Goal: Information Seeking & Learning: Learn about a topic

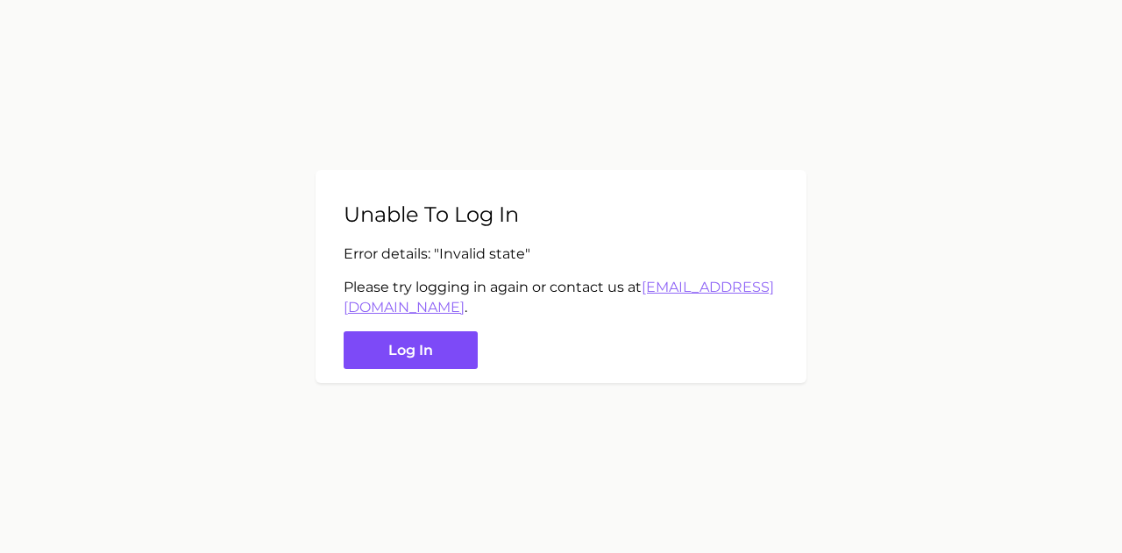
click at [437, 358] on button "Log in" at bounding box center [411, 350] width 134 height 38
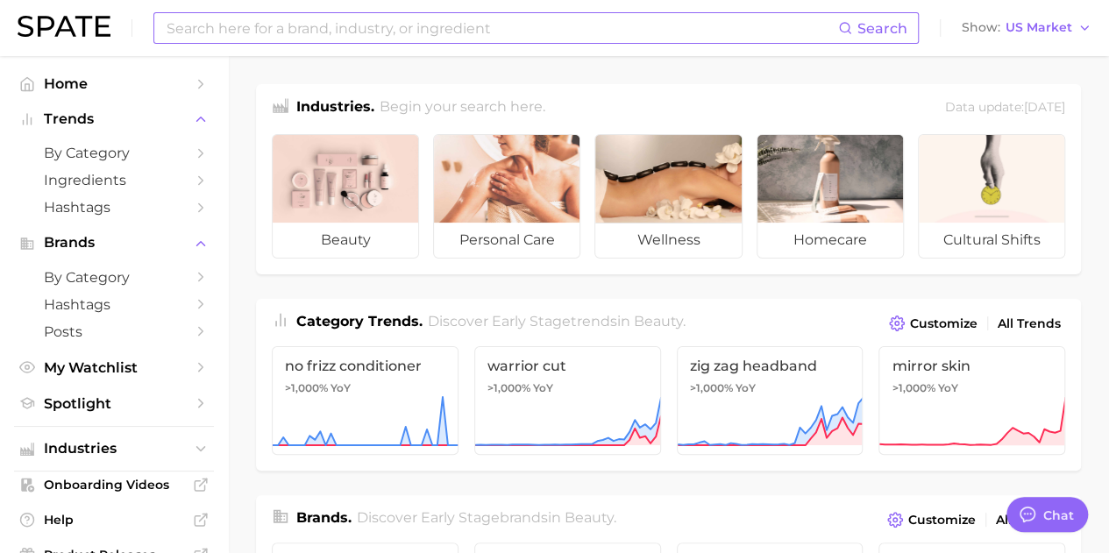
click at [428, 24] on input at bounding box center [501, 28] width 673 height 30
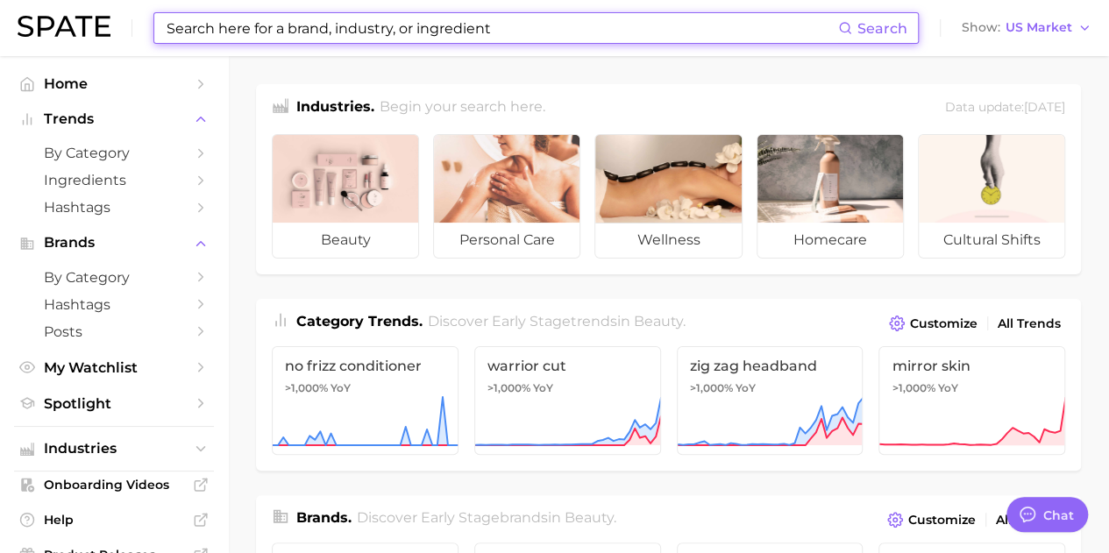
paste input "muscle recovery balm"
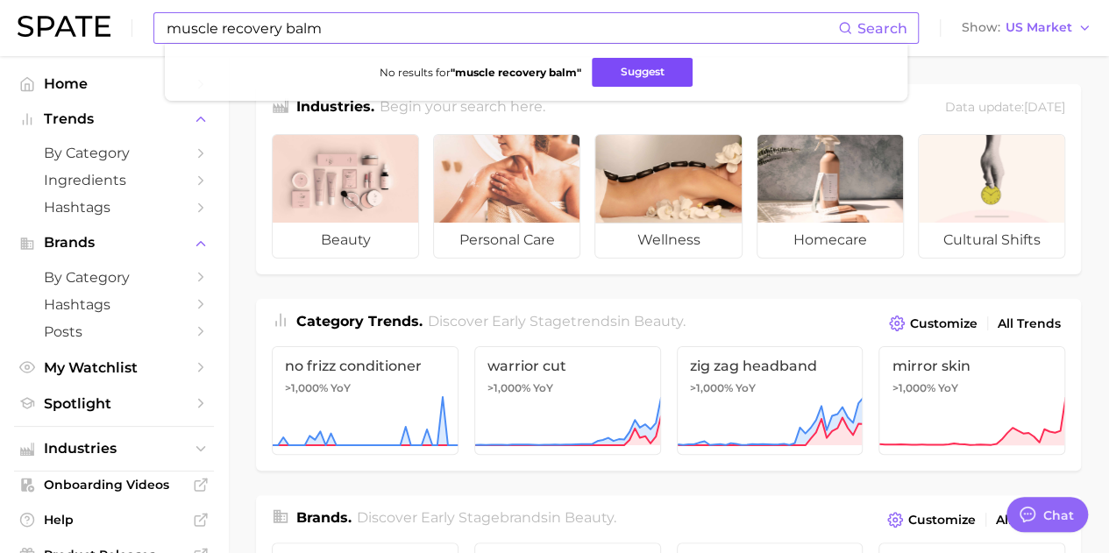
click at [640, 59] on button "Suggest" at bounding box center [642, 72] width 101 height 29
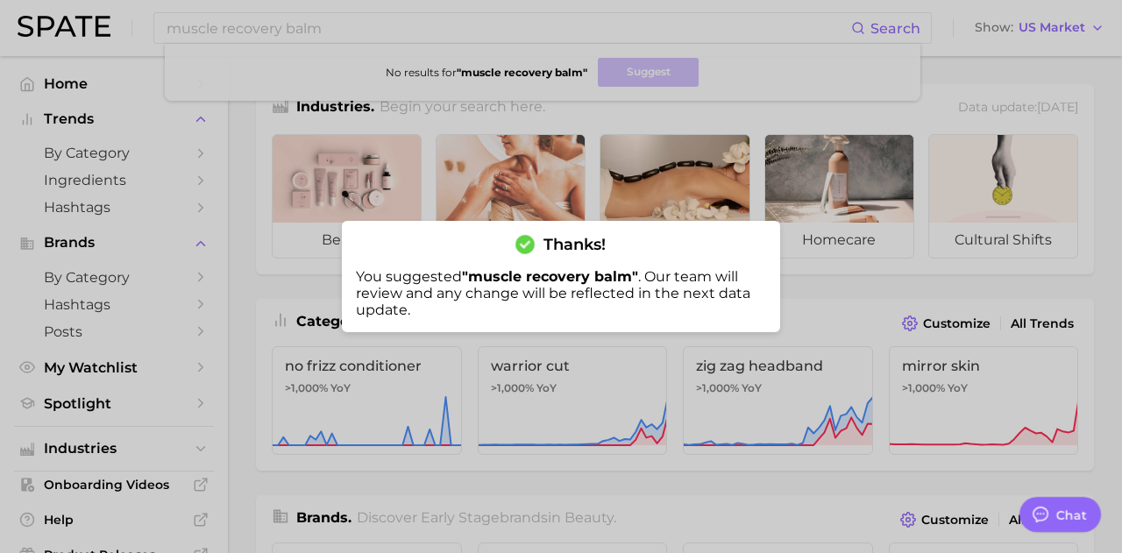
click at [489, 80] on div at bounding box center [561, 276] width 1122 height 553
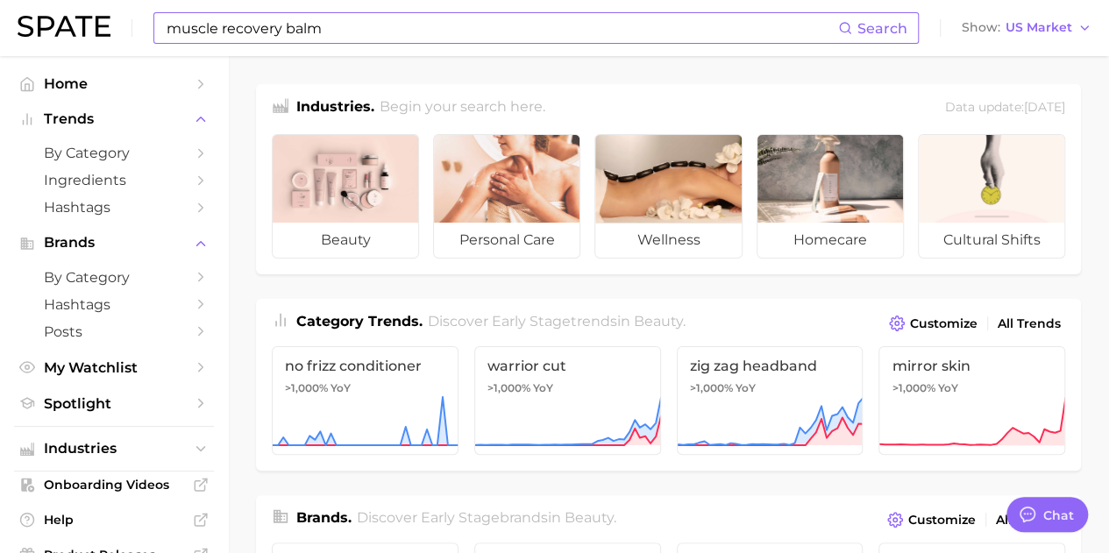
click at [438, 35] on input "muscle recovery balm" at bounding box center [501, 28] width 673 height 30
paste input "enthol crea"
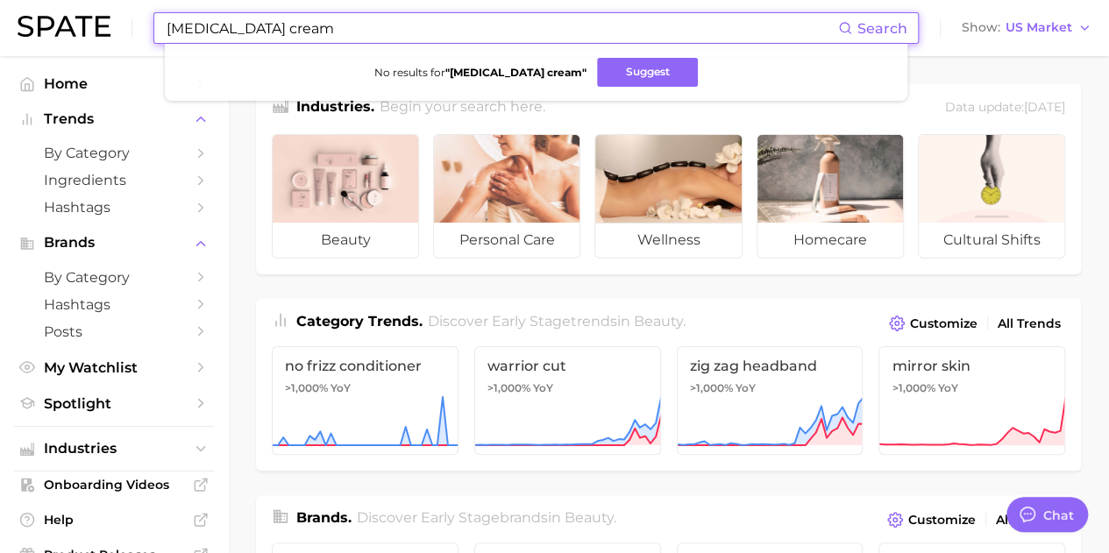
click at [439, 37] on input "[MEDICAL_DATA] cream" at bounding box center [501, 28] width 673 height 30
click at [440, 37] on input "[MEDICAL_DATA] cream" at bounding box center [501, 28] width 673 height 30
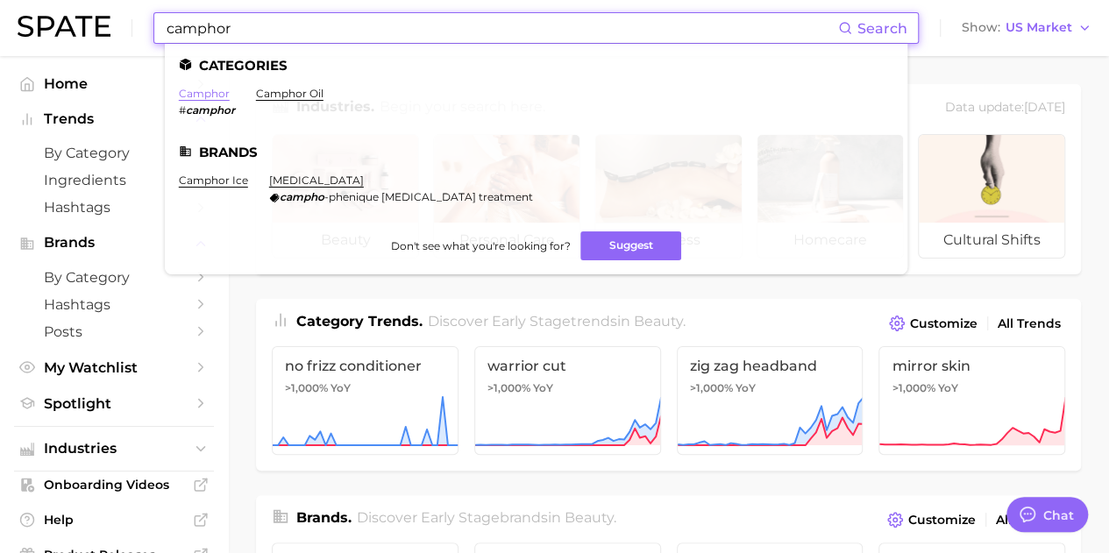
type input "camphor"
click at [199, 92] on link "camphor" at bounding box center [204, 93] width 51 height 13
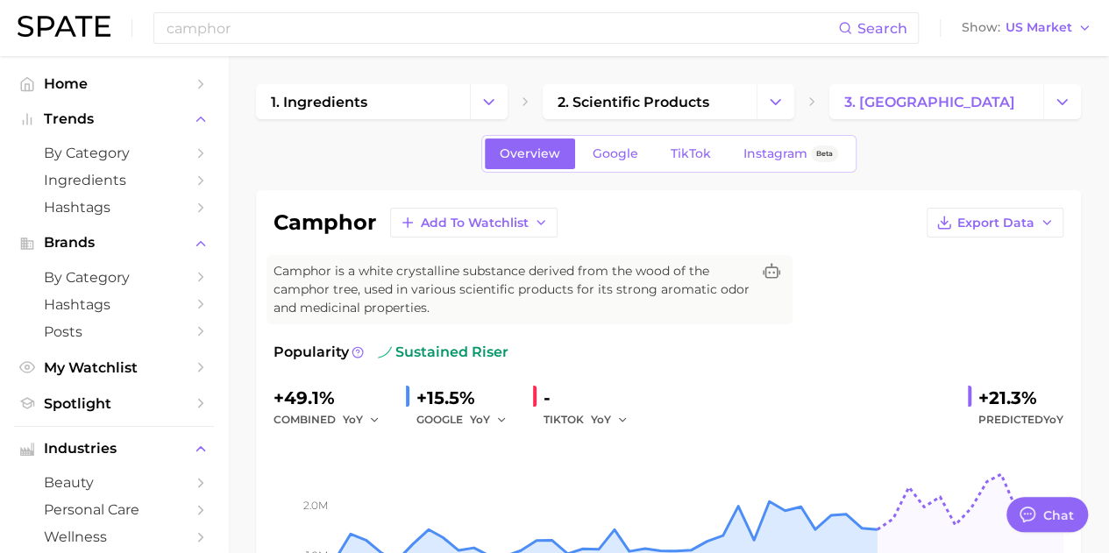
type textarea "x"
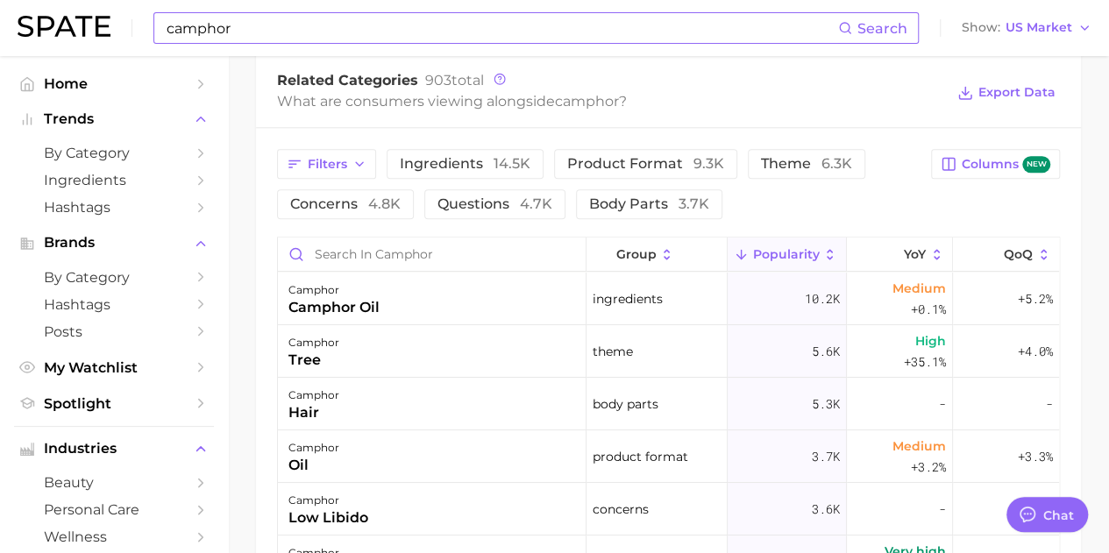
click at [305, 35] on input "camphor" at bounding box center [501, 28] width 673 height 30
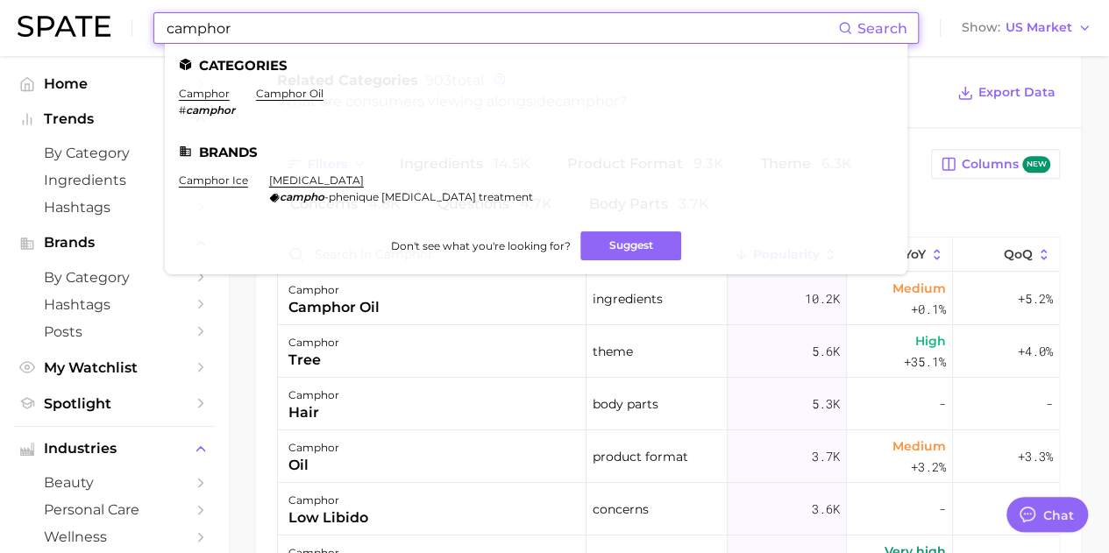
click at [303, 40] on input "camphor" at bounding box center [501, 28] width 673 height 30
click at [302, 40] on input "camphor" at bounding box center [501, 28] width 673 height 30
type input "u"
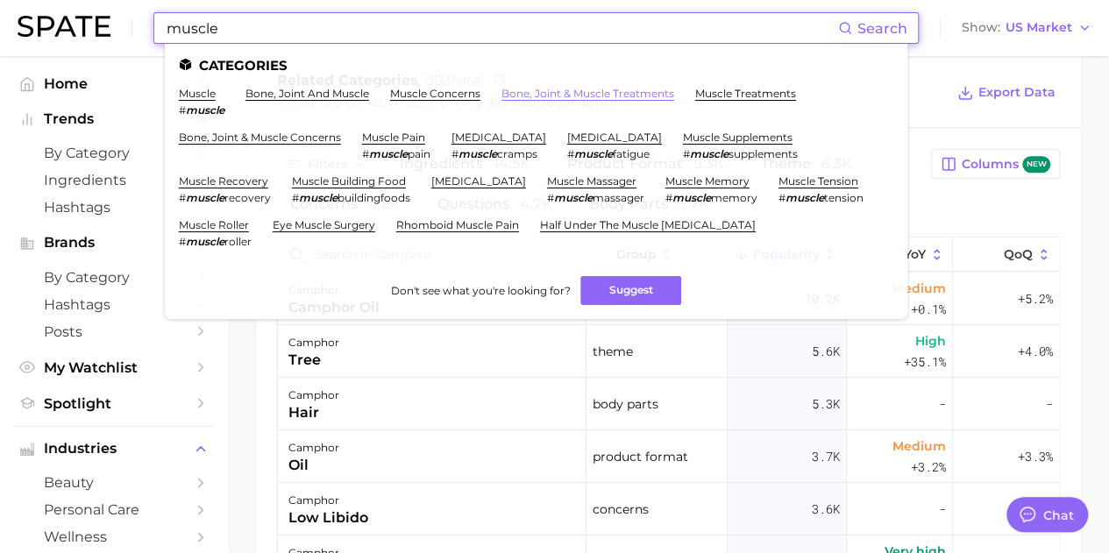
type input "muscle"
click at [583, 94] on link "bone, joint & muscle treatments" at bounding box center [587, 93] width 173 height 13
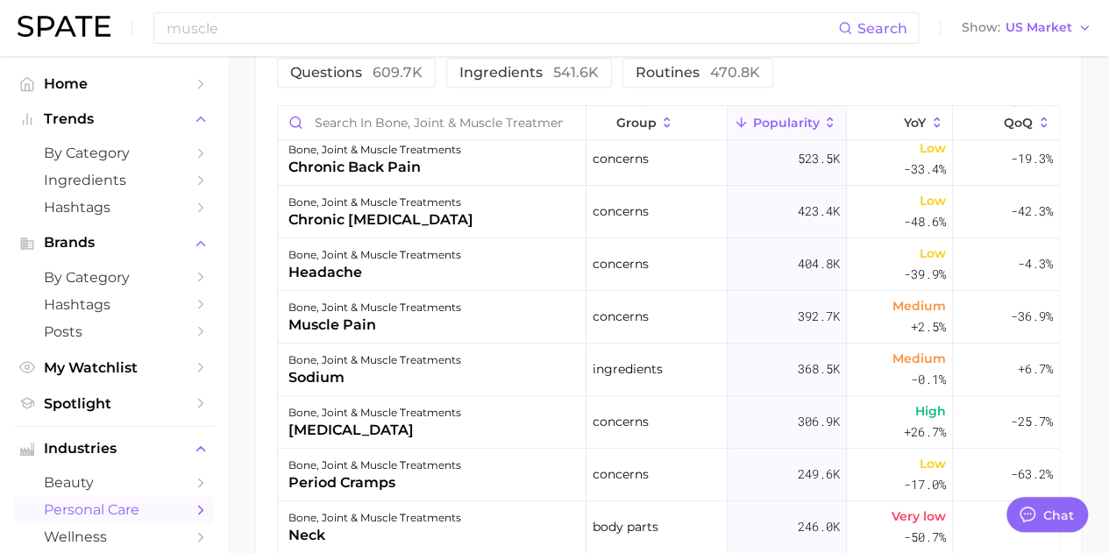
scroll to position [351, 0]
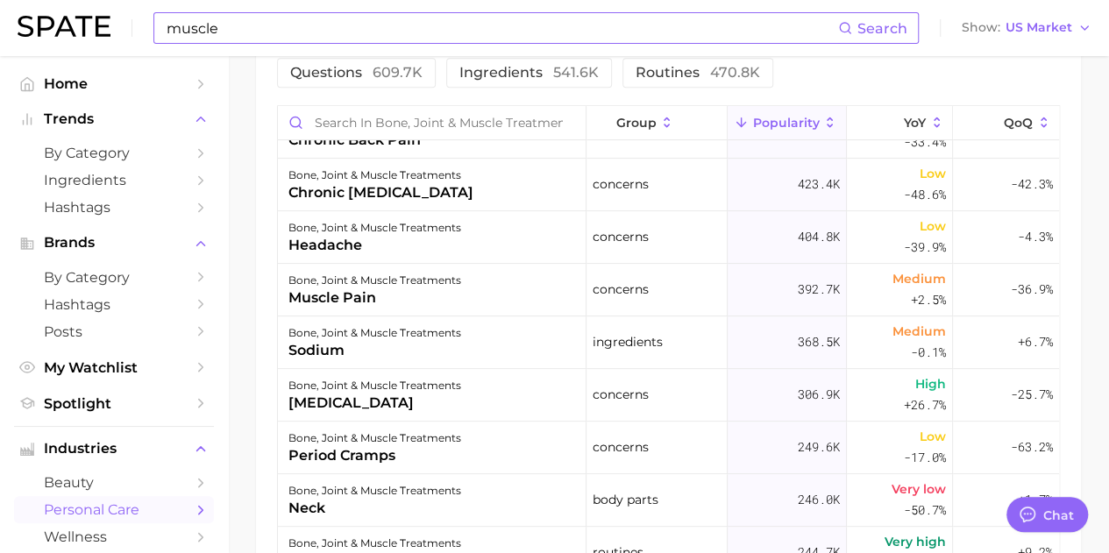
click at [342, 36] on input "muscle" at bounding box center [501, 28] width 673 height 30
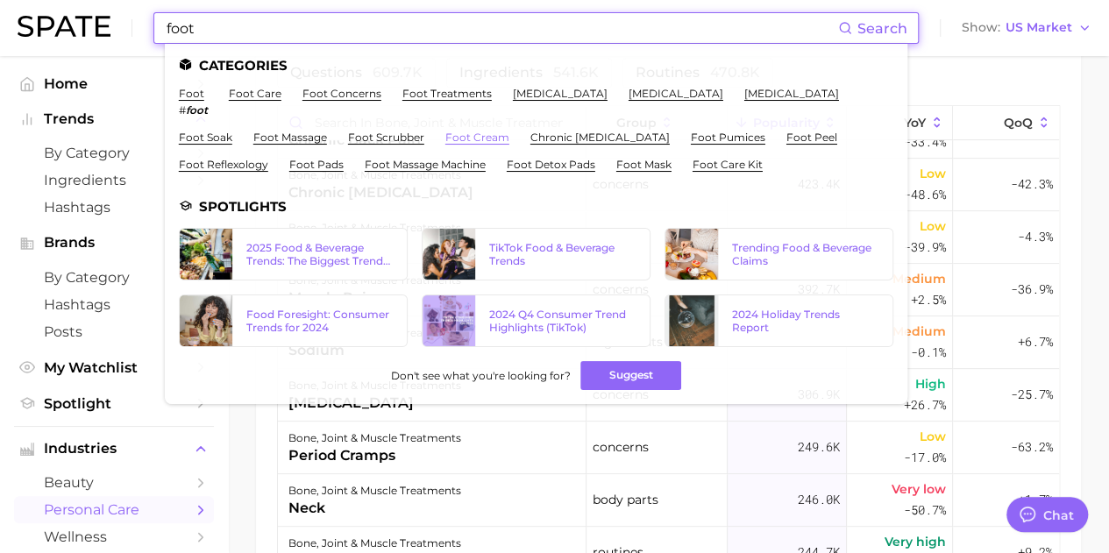
type input "foot"
click at [462, 137] on link "foot cream" at bounding box center [477, 137] width 64 height 13
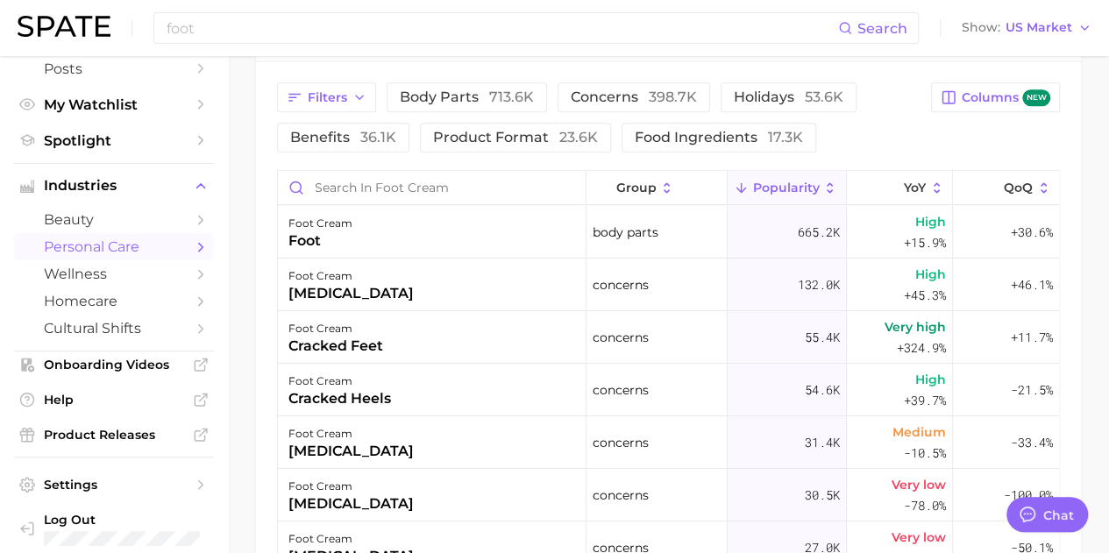
scroll to position [964, 0]
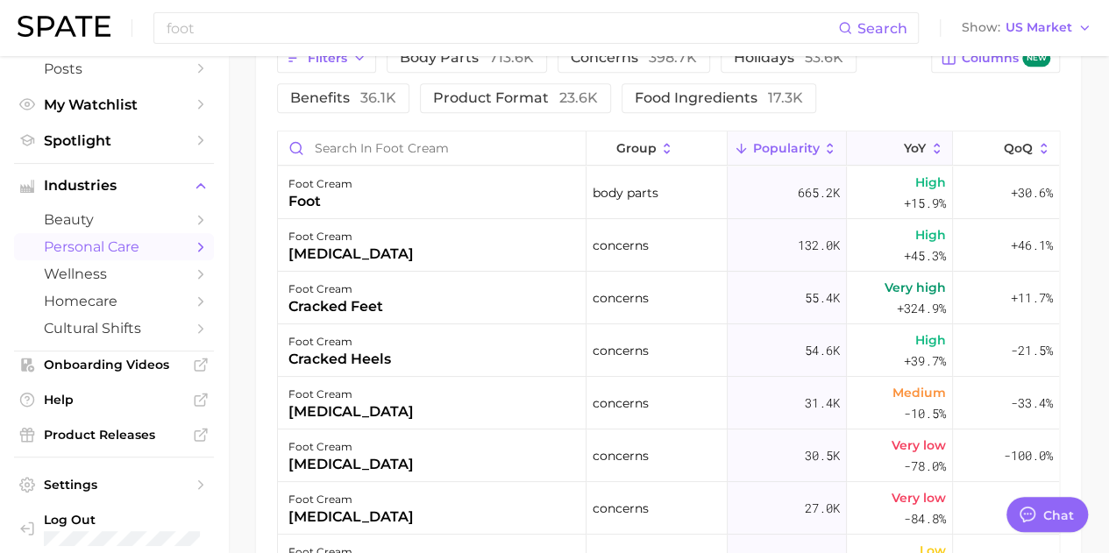
click at [905, 154] on button "YoY" at bounding box center [900, 149] width 106 height 34
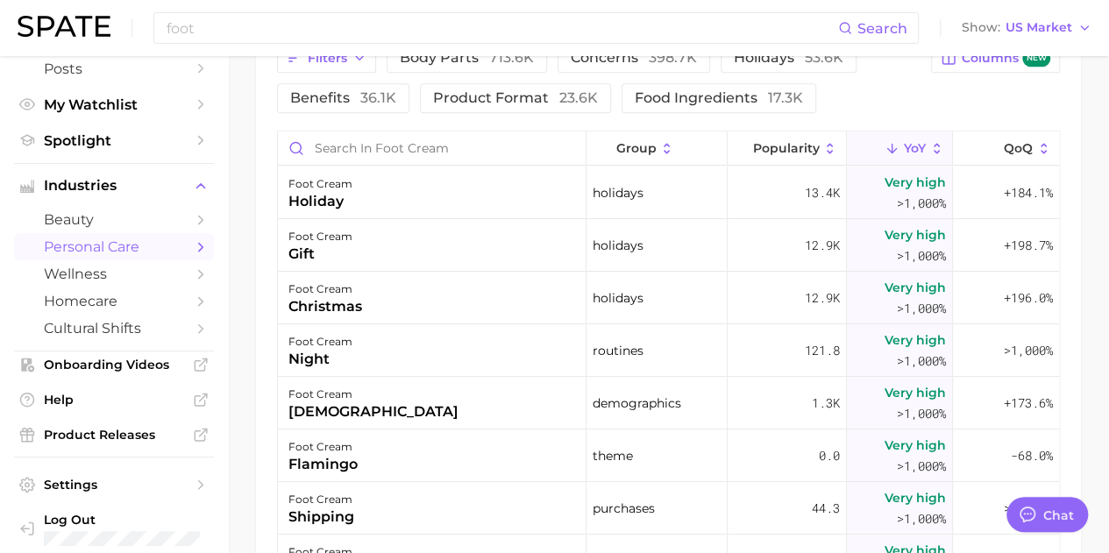
click at [909, 149] on span "YoY" at bounding box center [915, 148] width 22 height 14
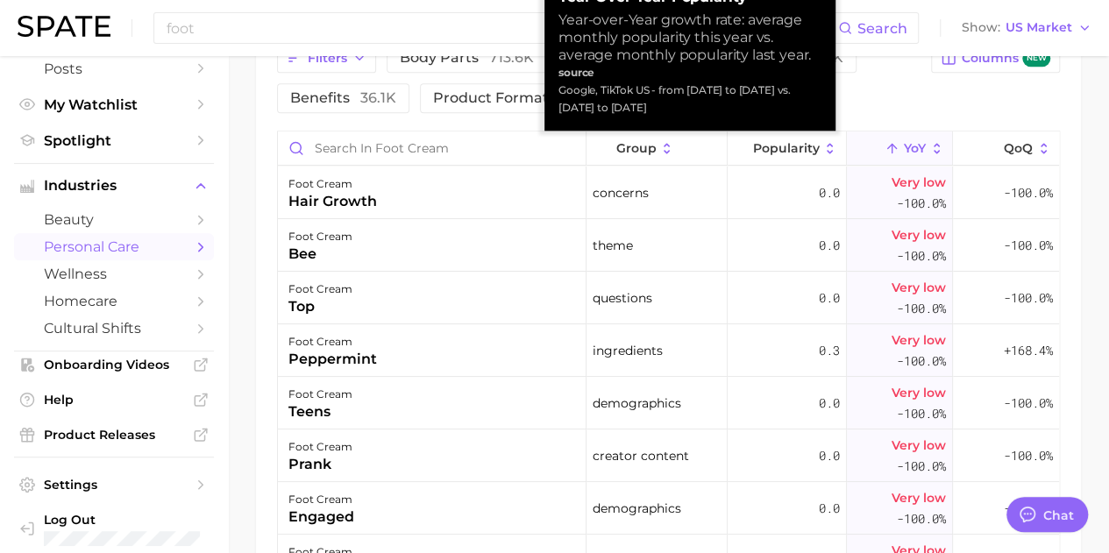
click at [909, 149] on span "YoY" at bounding box center [915, 148] width 22 height 14
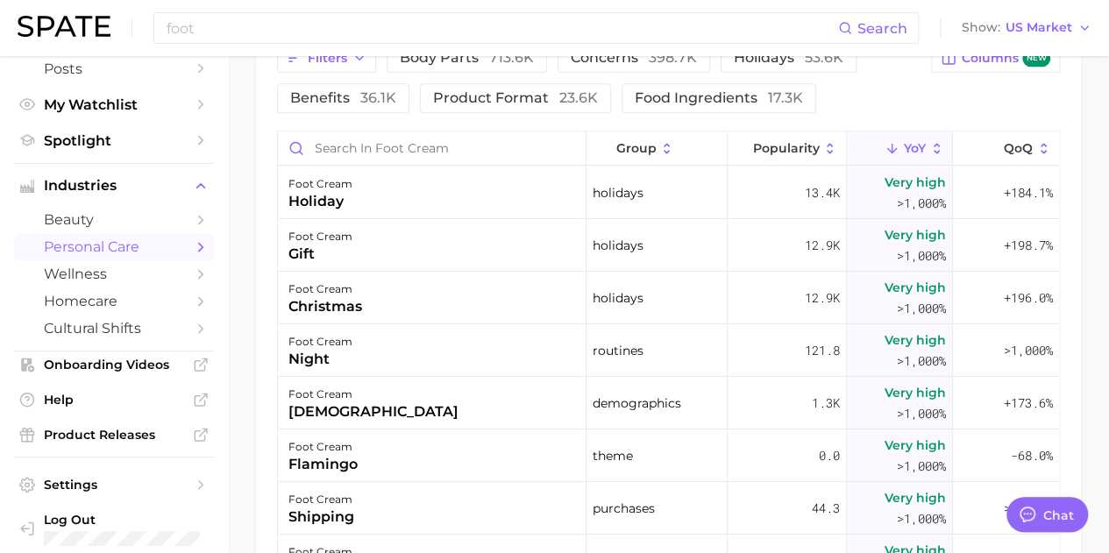
click at [921, 99] on div "Filters body parts 713.6k concerns 398.7k holidays 53.6k benefits 36.1k product…" at bounding box center [599, 78] width 644 height 70
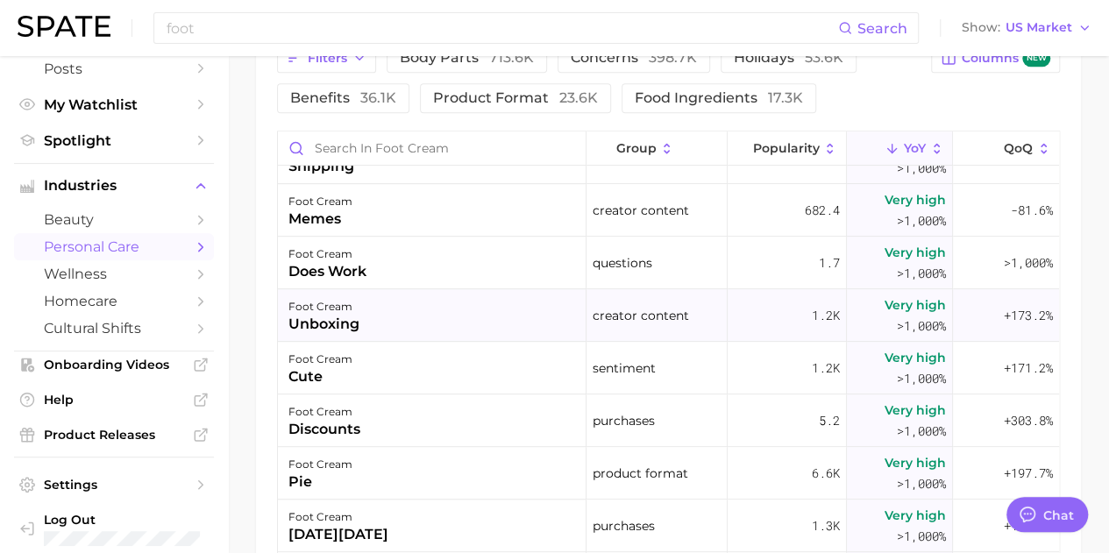
scroll to position [0, 0]
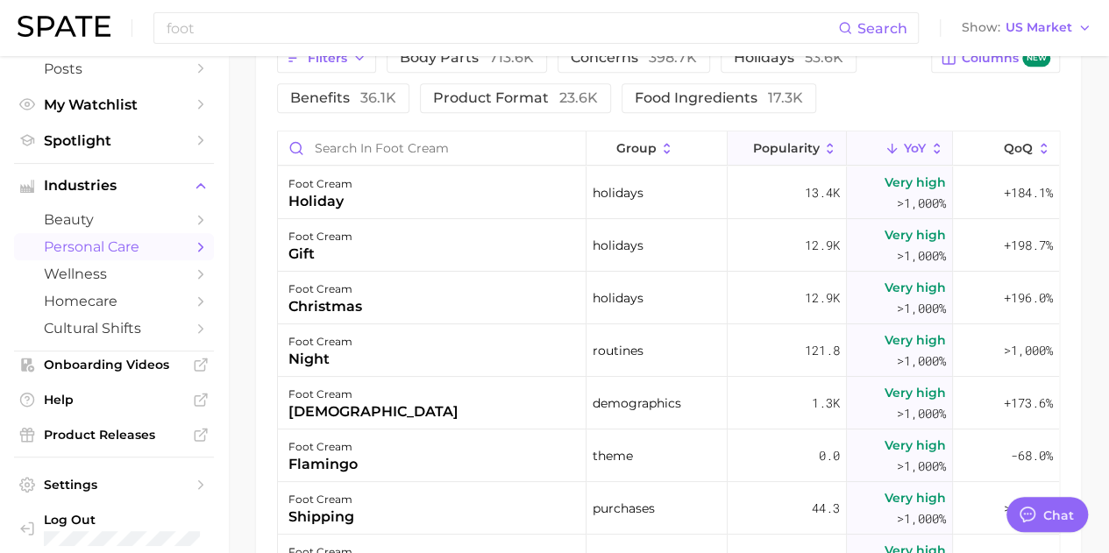
click at [772, 153] on span "Popularity" at bounding box center [785, 148] width 67 height 14
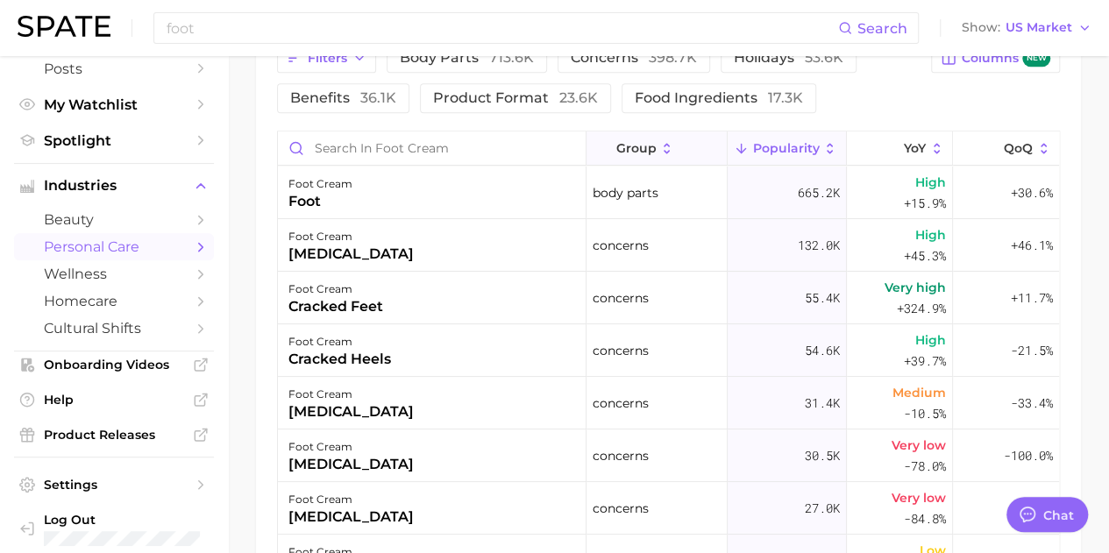
click at [659, 150] on icon at bounding box center [667, 149] width 16 height 16
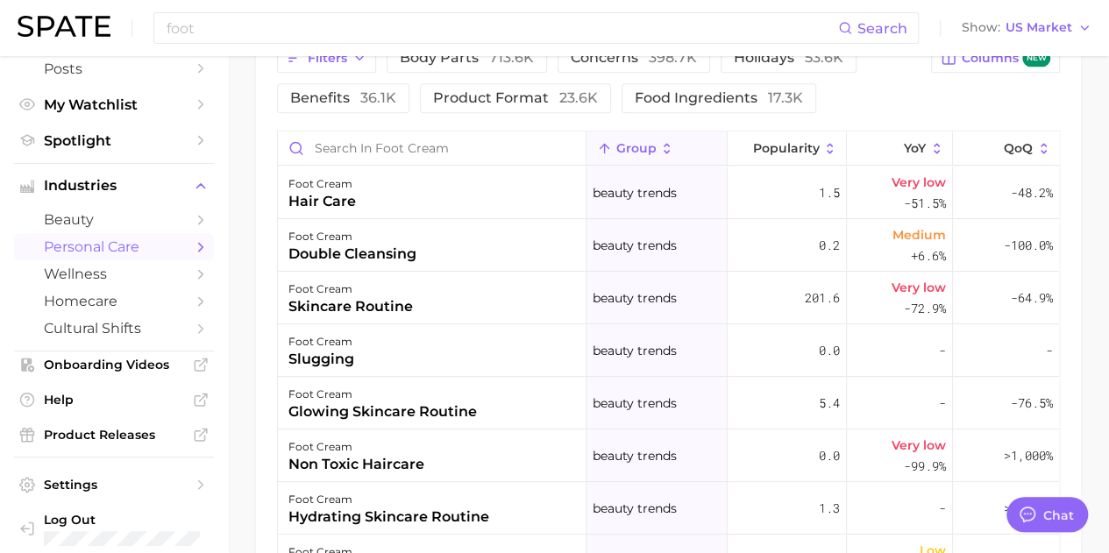
click at [659, 150] on icon at bounding box center [667, 149] width 16 height 16
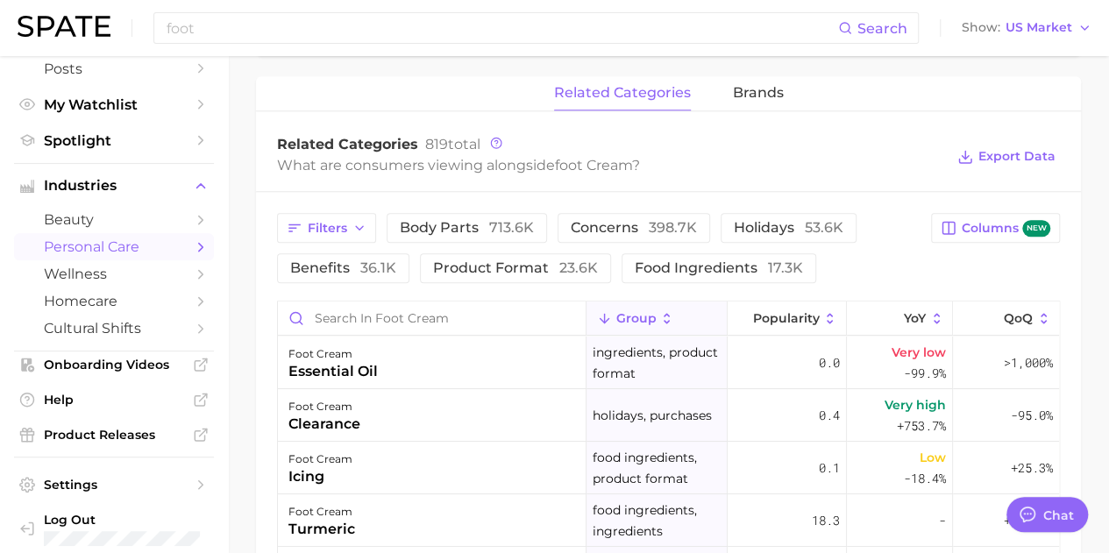
scroll to position [789, 0]
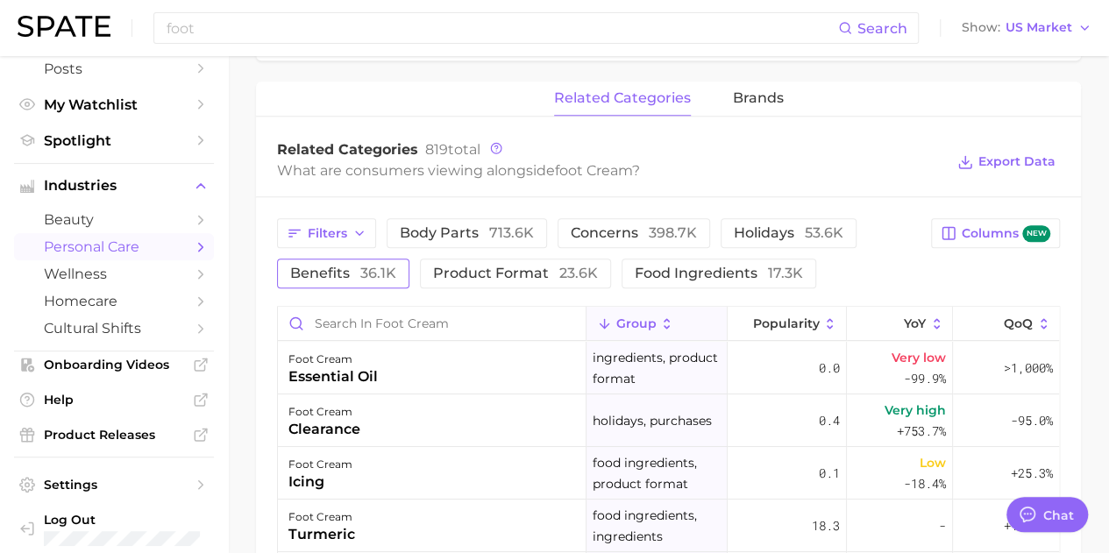
click at [340, 278] on span "benefits 36.1k" at bounding box center [343, 274] width 106 height 14
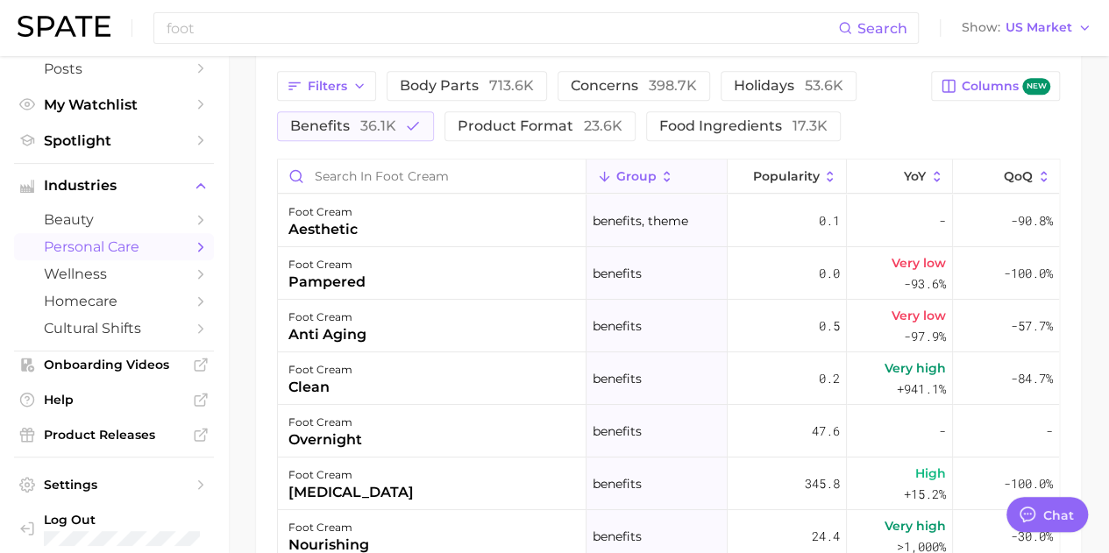
scroll to position [964, 0]
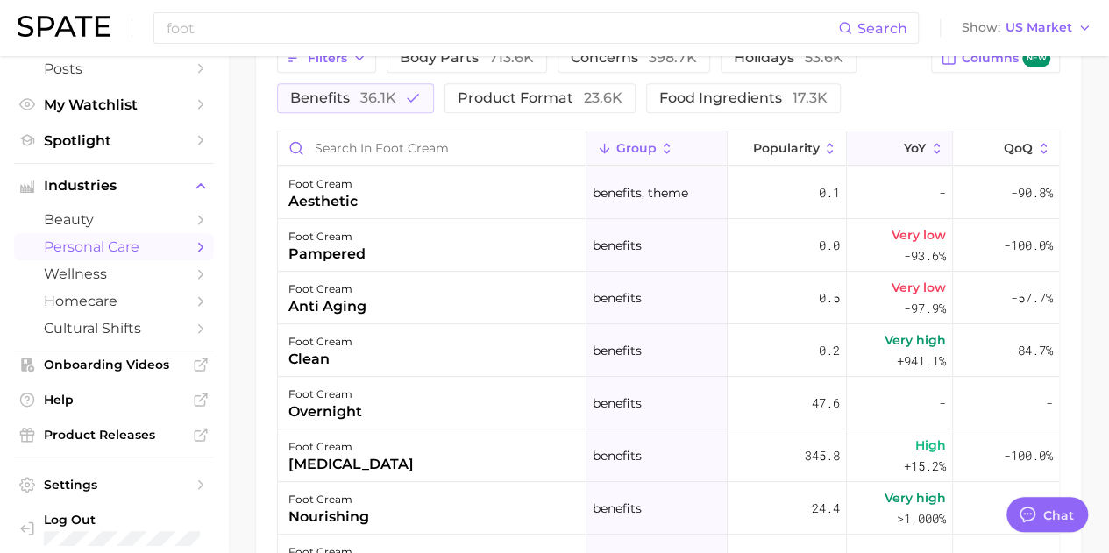
click at [888, 148] on polyline at bounding box center [892, 150] width 9 height 4
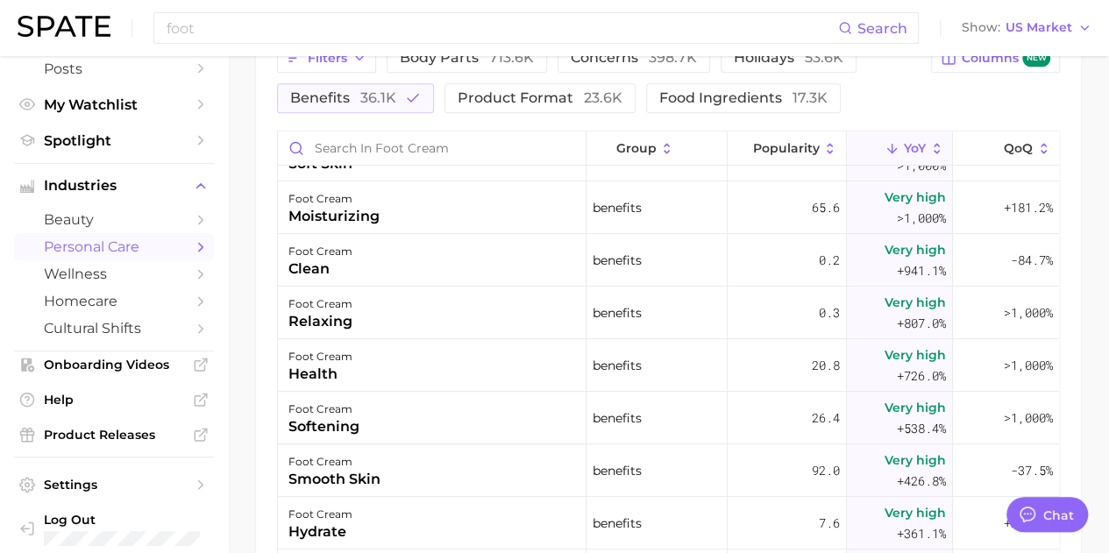
scroll to position [189, 0]
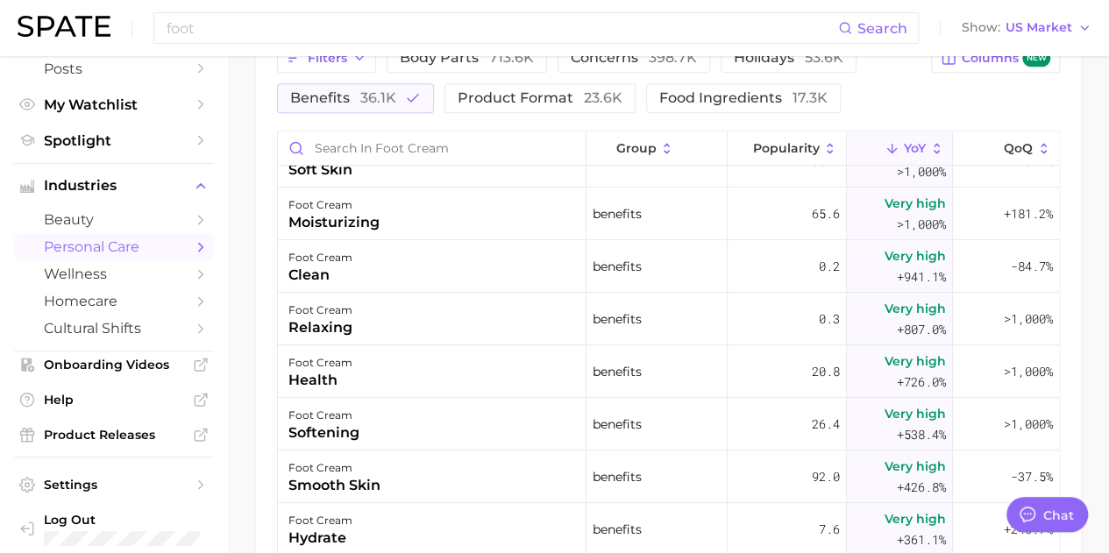
type textarea "x"
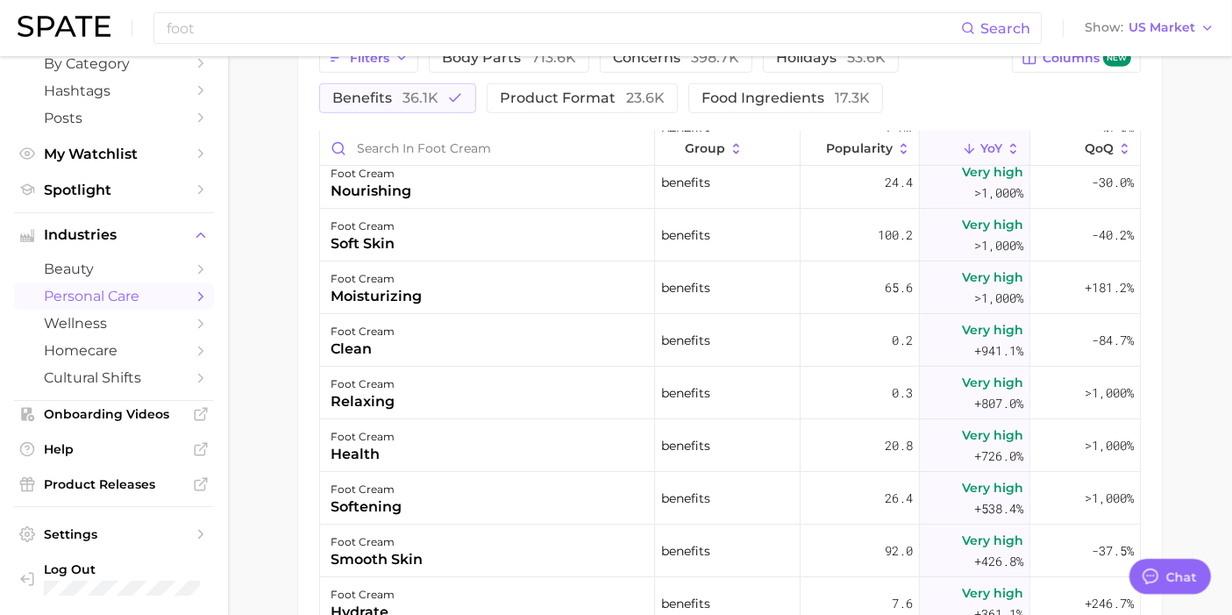
scroll to position [110, 0]
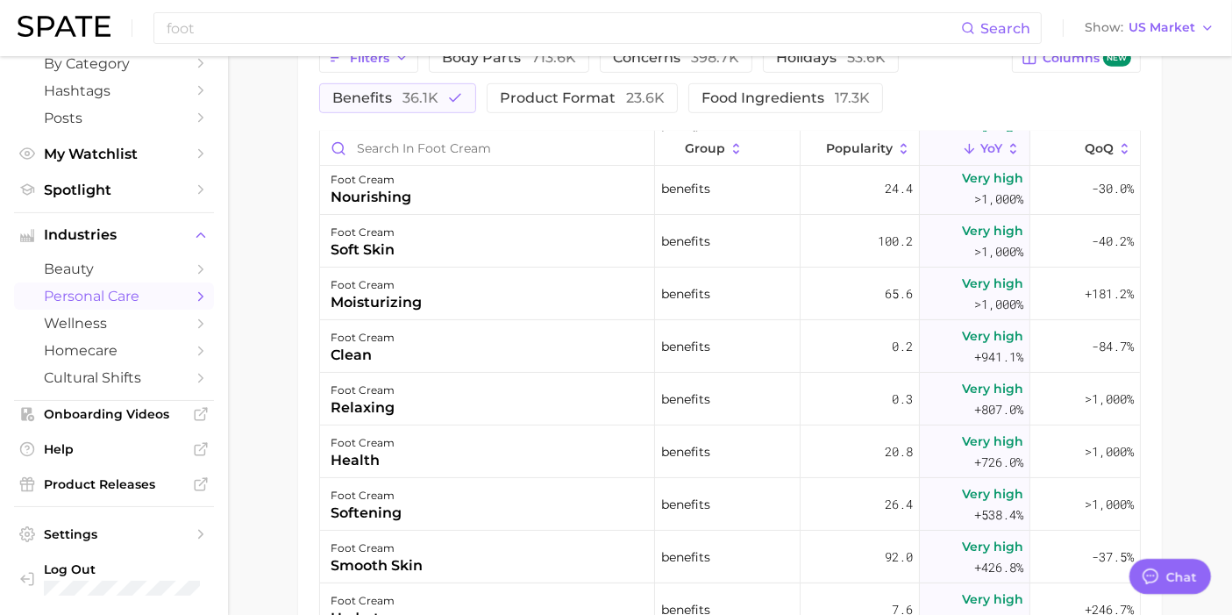
click at [1100, 48] on div "foot Search Show US Market" at bounding box center [616, 28] width 1197 height 56
click at [1096, 60] on span "Columns new" at bounding box center [1086, 58] width 89 height 17
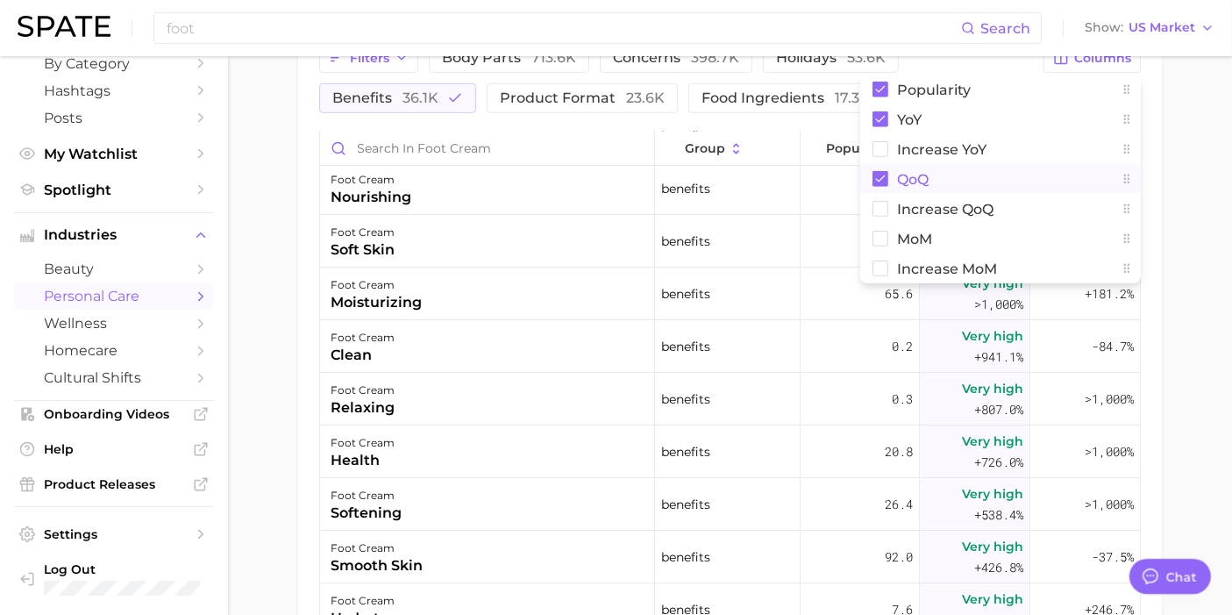
click at [878, 175] on rect at bounding box center [880, 179] width 16 height 16
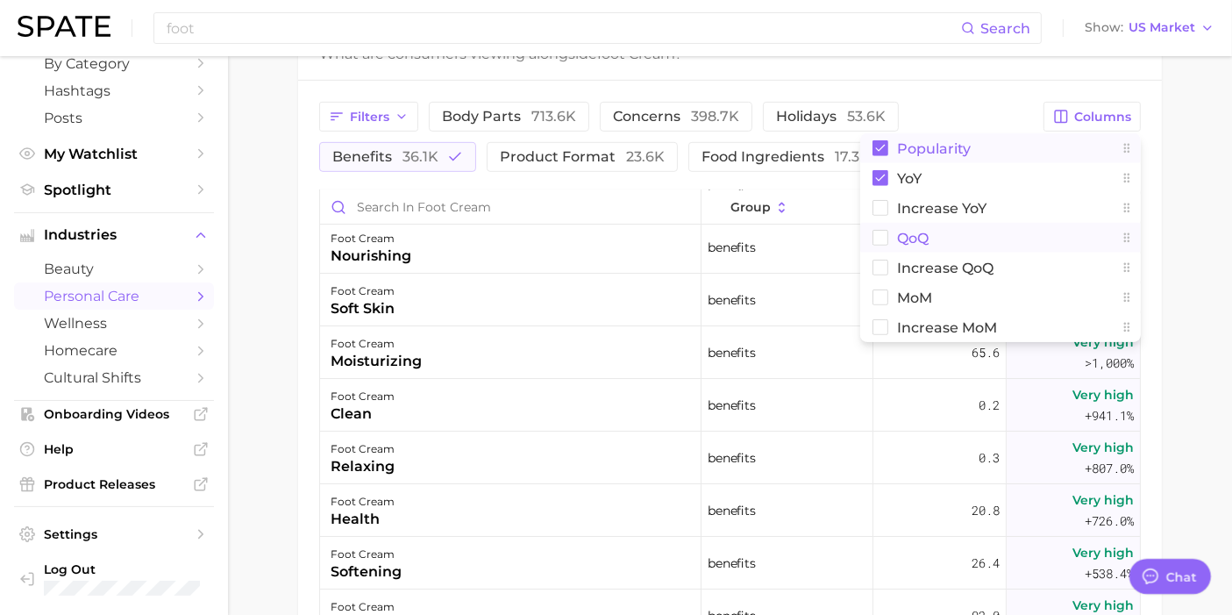
scroll to position [866, 0]
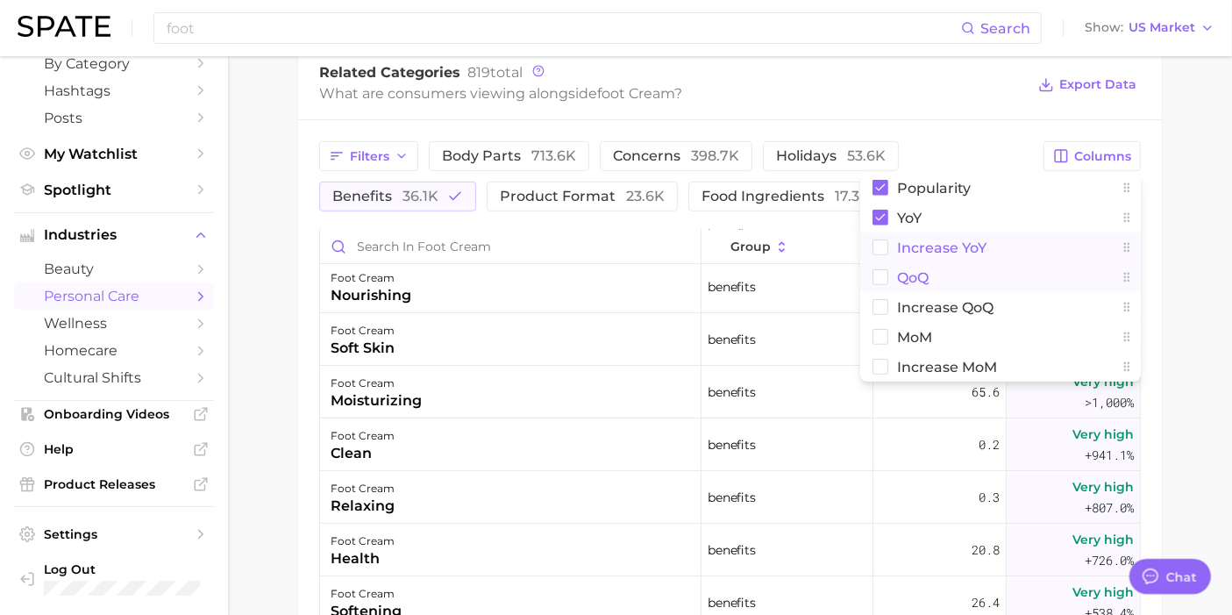
click at [889, 242] on button "Increase YoY" at bounding box center [1000, 247] width 281 height 30
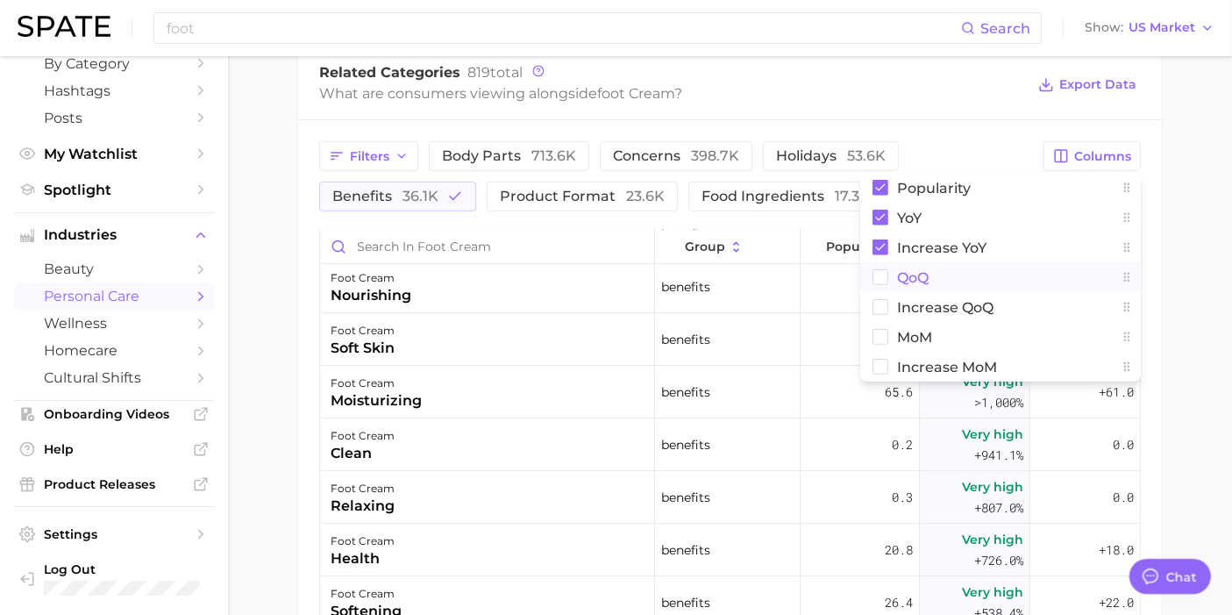
click at [1121, 309] on main "1. bath & body 2. body care products 3. foot care 4. foot cream Overview Google…" at bounding box center [730, 71] width 1004 height 1762
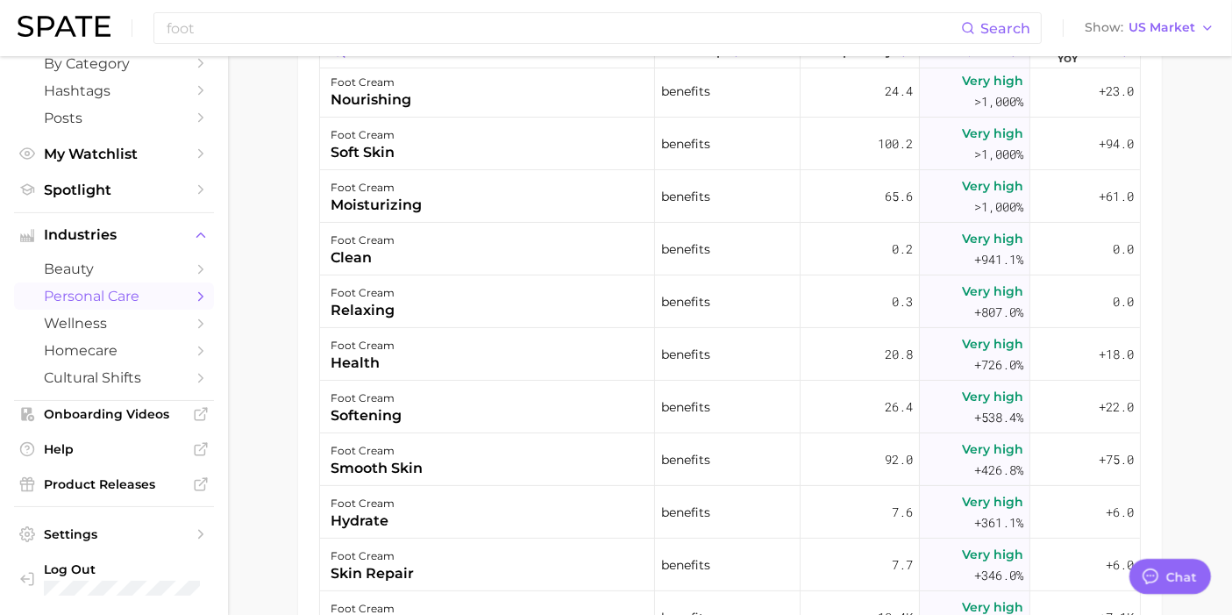
scroll to position [964, 0]
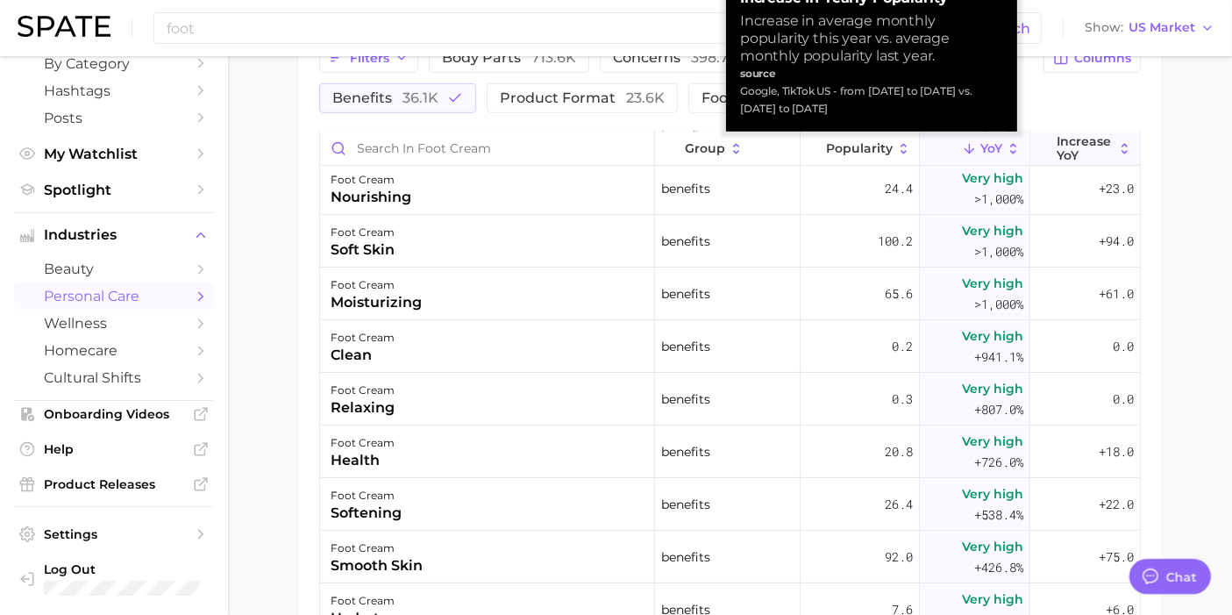
click at [1062, 141] on span "Increase YoY" at bounding box center [1084, 148] width 57 height 28
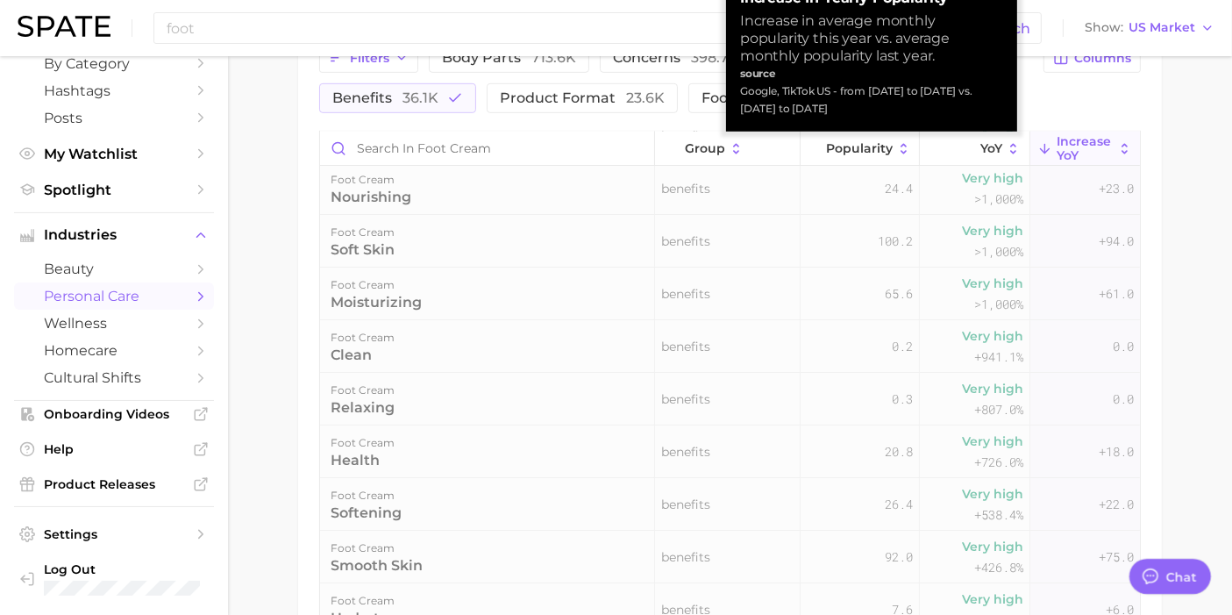
scroll to position [0, 0]
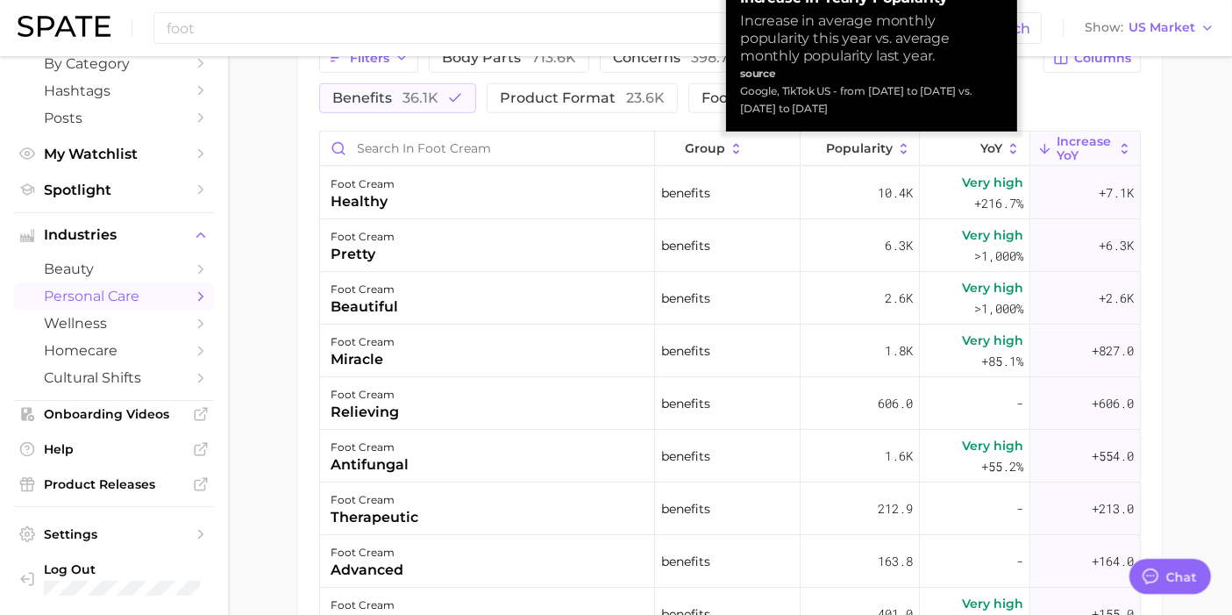
click at [1062, 141] on span "Increase YoY" at bounding box center [1084, 148] width 57 height 28
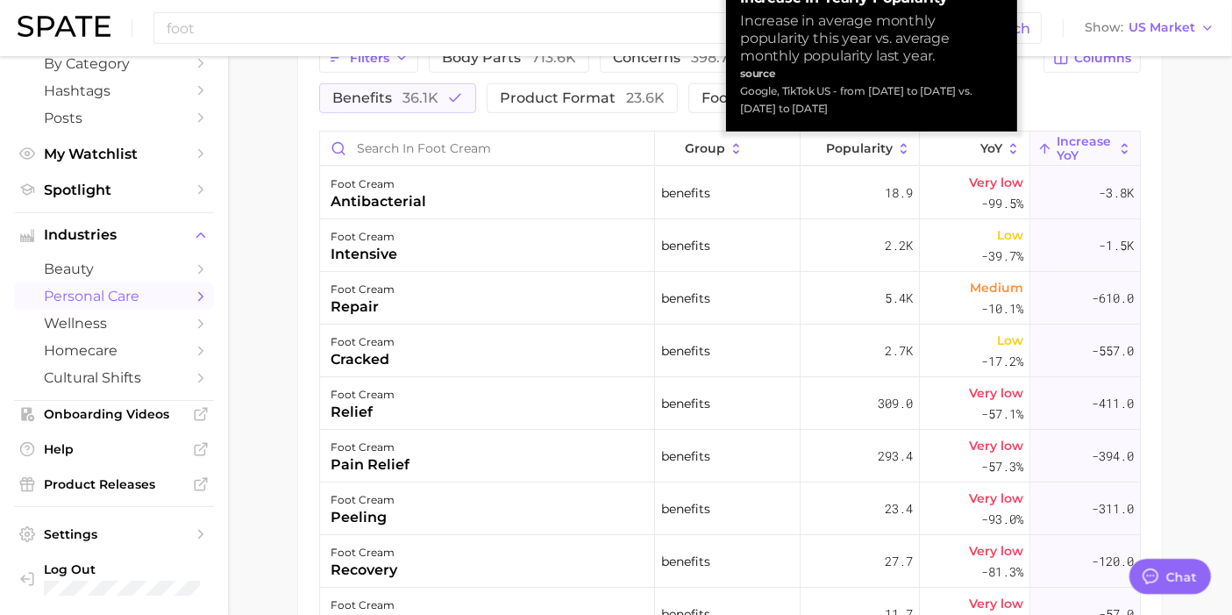
click at [1062, 141] on span "Increase YoY" at bounding box center [1084, 148] width 57 height 28
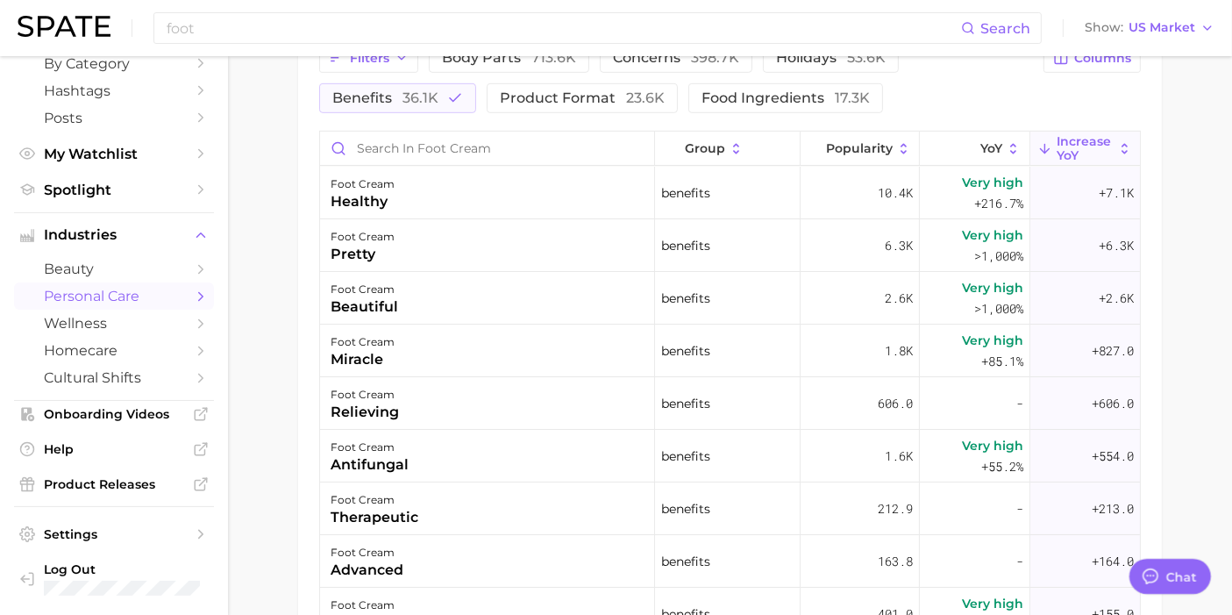
click at [981, 153] on span "YoY" at bounding box center [991, 148] width 22 height 14
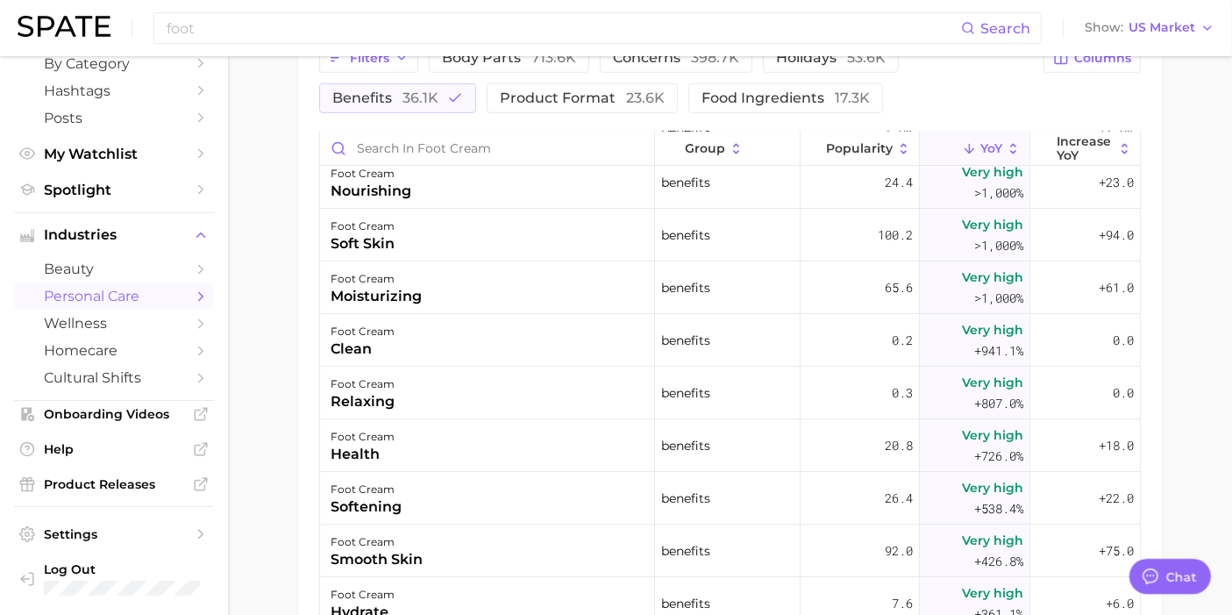
scroll to position [110, 0]
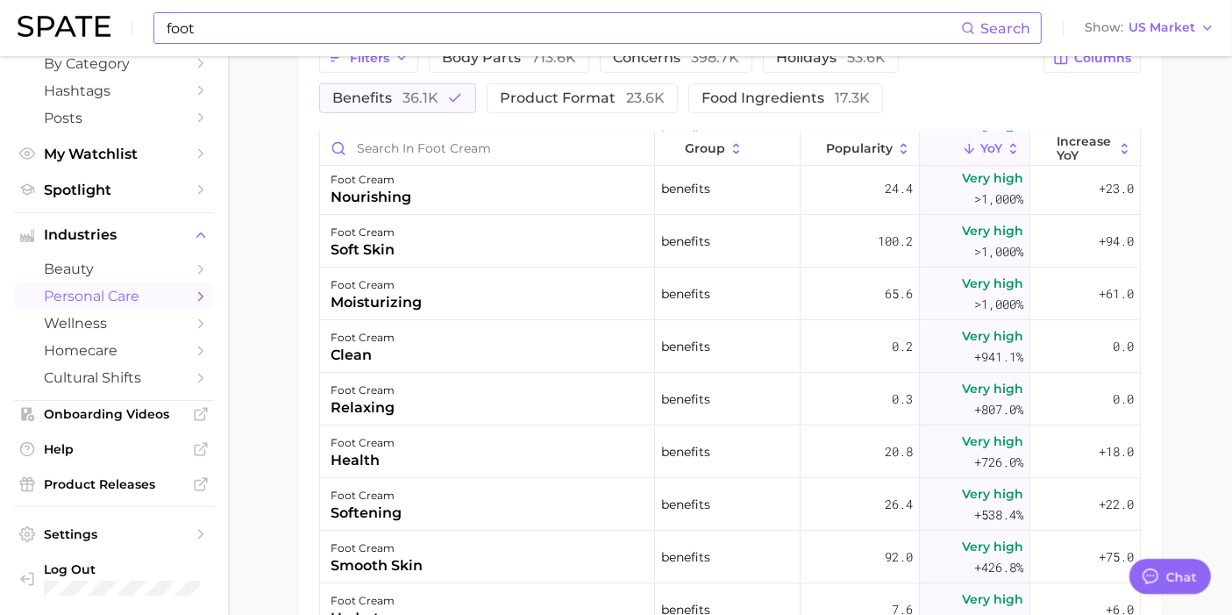
click at [328, 32] on input "foot" at bounding box center [563, 28] width 796 height 30
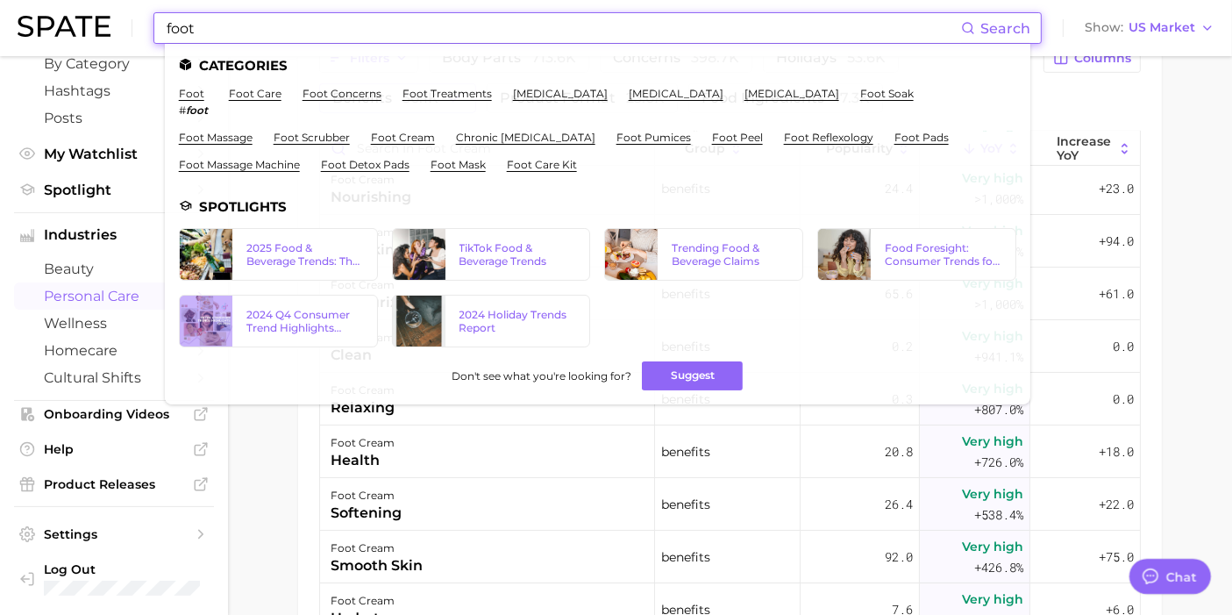
click at [326, 37] on input "foot" at bounding box center [563, 28] width 796 height 30
click at [326, 38] on input "foot" at bounding box center [563, 28] width 796 height 30
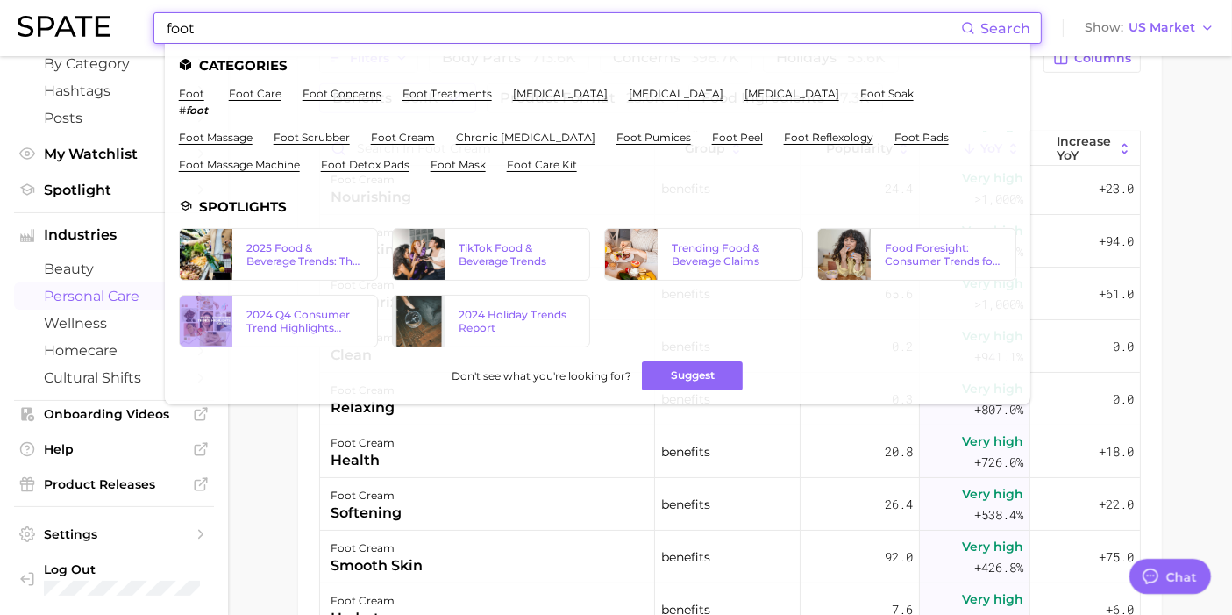
click at [326, 38] on input "foot" at bounding box center [563, 28] width 796 height 30
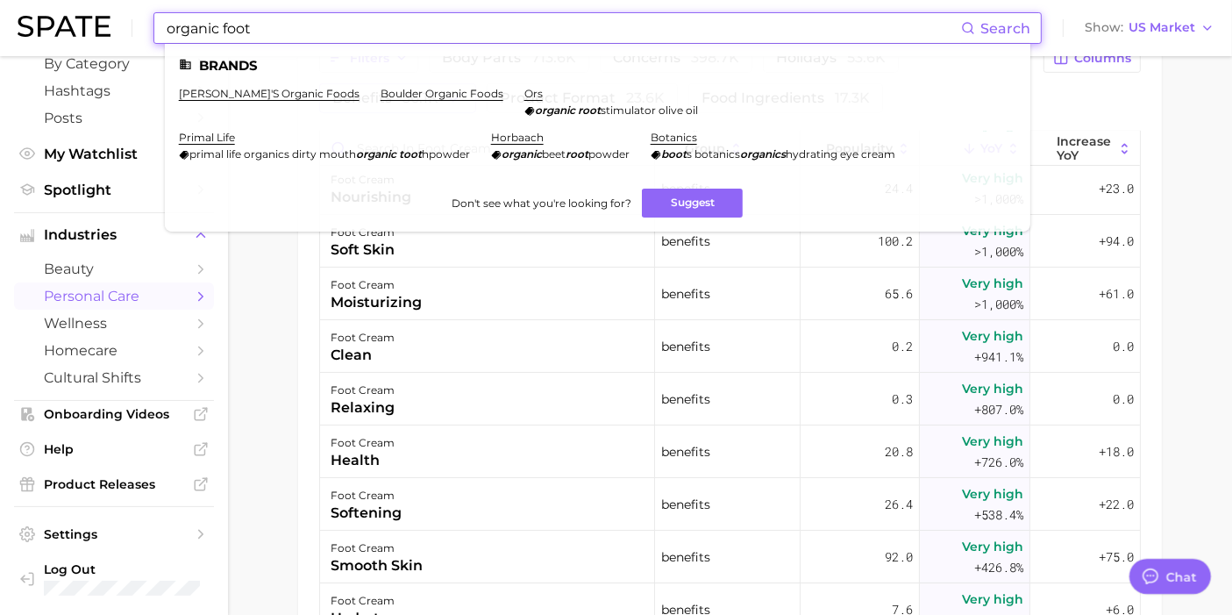
click at [323, 24] on input "organic foot" at bounding box center [563, 28] width 796 height 30
click at [321, 24] on input "organic foot" at bounding box center [563, 28] width 796 height 30
click at [321, 25] on input "organic foot" at bounding box center [563, 28] width 796 height 30
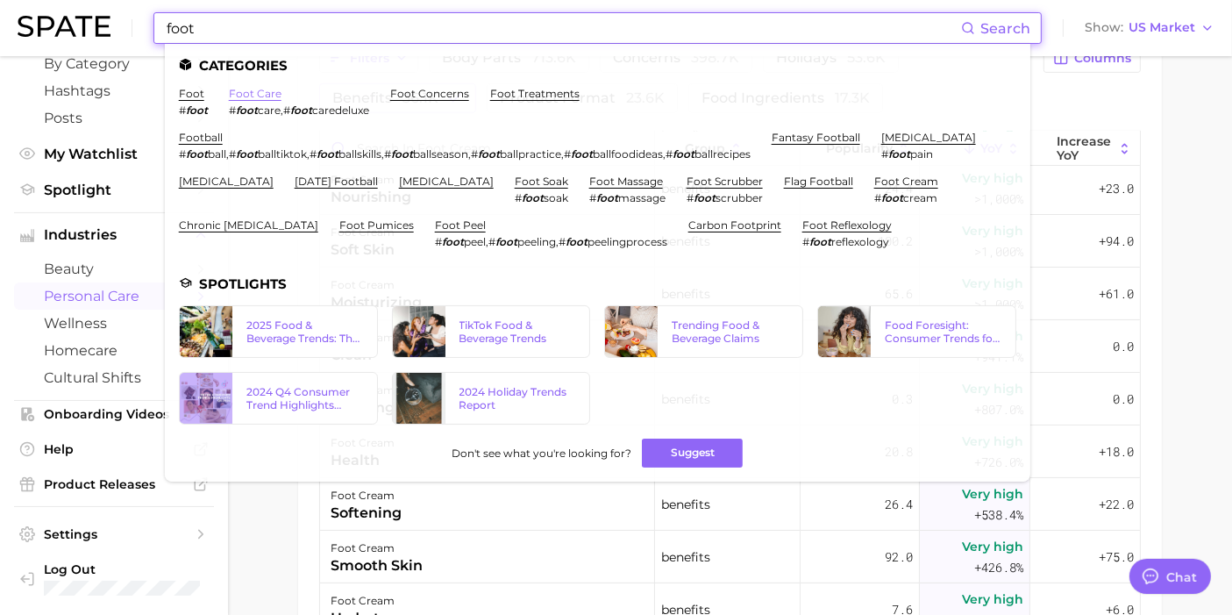
type input "foot"
click at [268, 91] on link "foot care" at bounding box center [255, 93] width 53 height 13
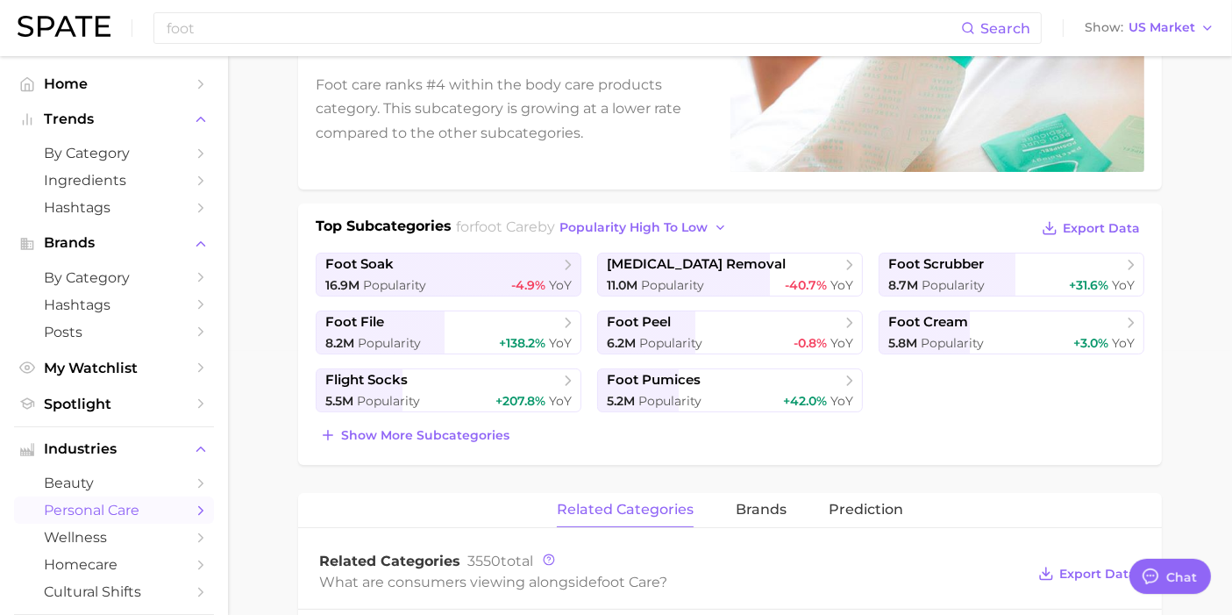
scroll to position [292, 0]
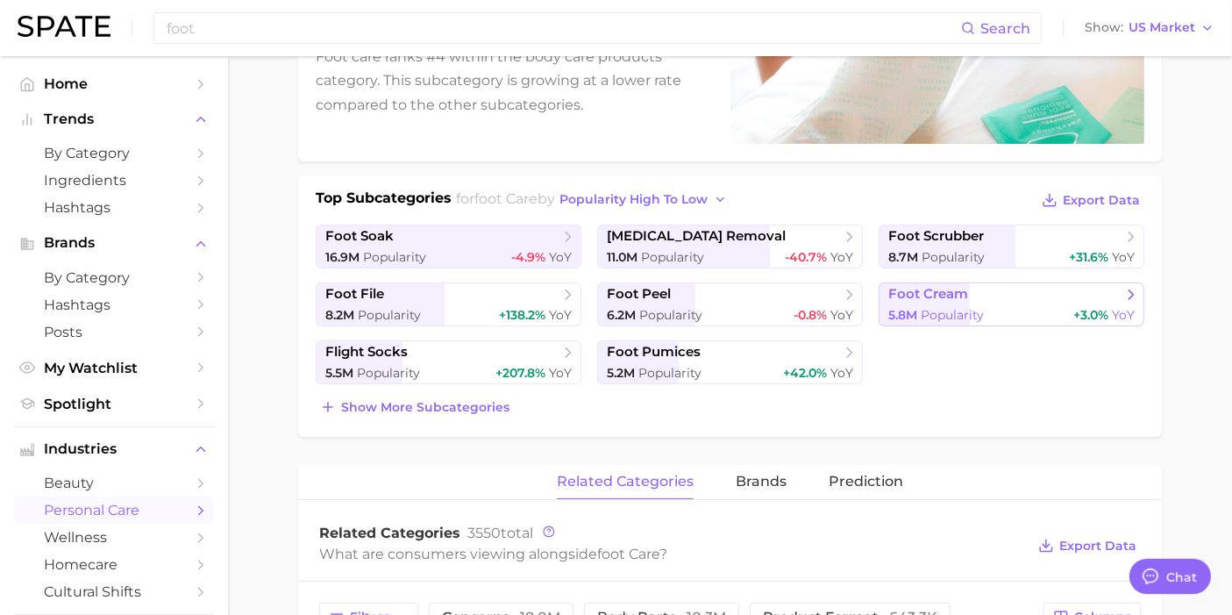
click at [1007, 307] on div "5.8m Popularity +3.0% YoY" at bounding box center [1011, 315] width 246 height 17
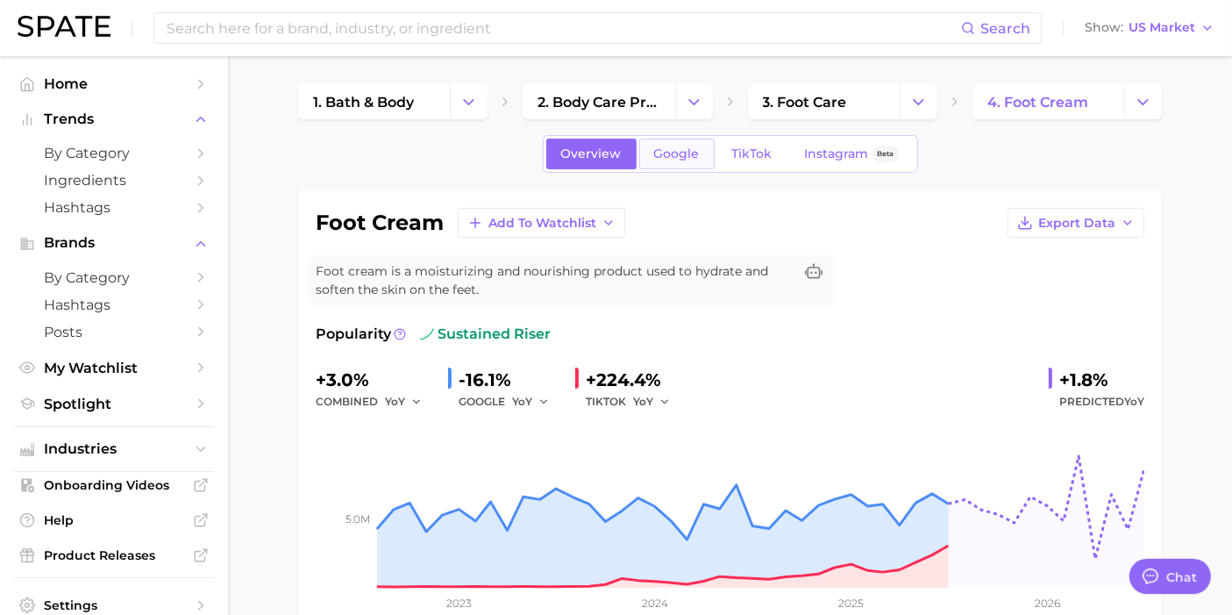
click at [661, 146] on span "Google" at bounding box center [677, 153] width 46 height 15
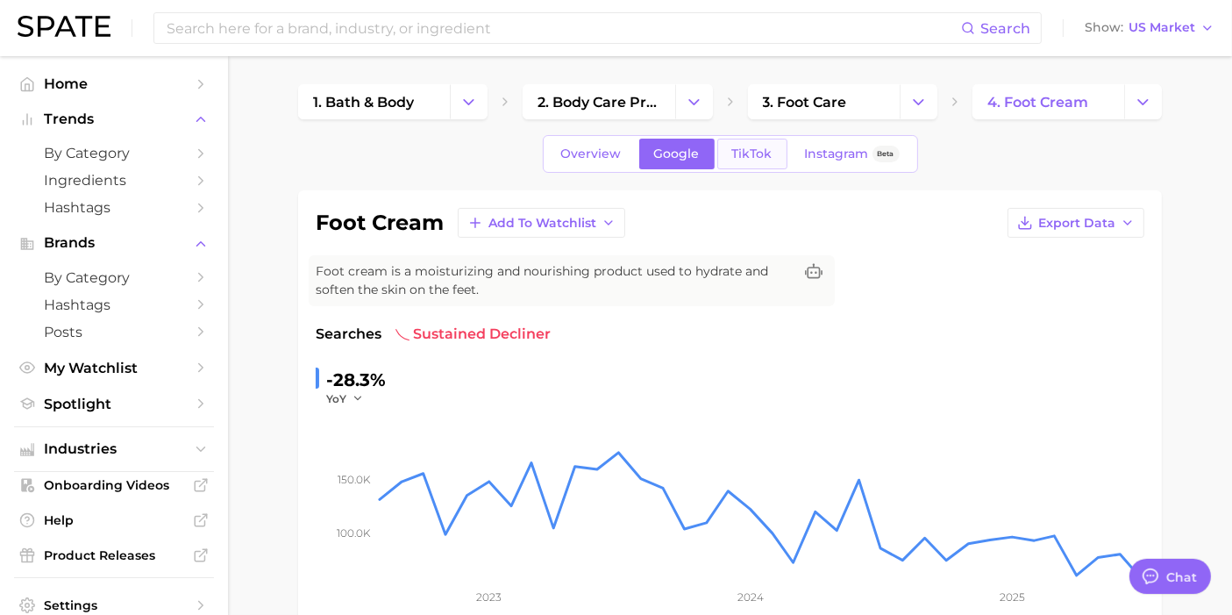
click at [759, 149] on span "TikTok" at bounding box center [752, 153] width 40 height 15
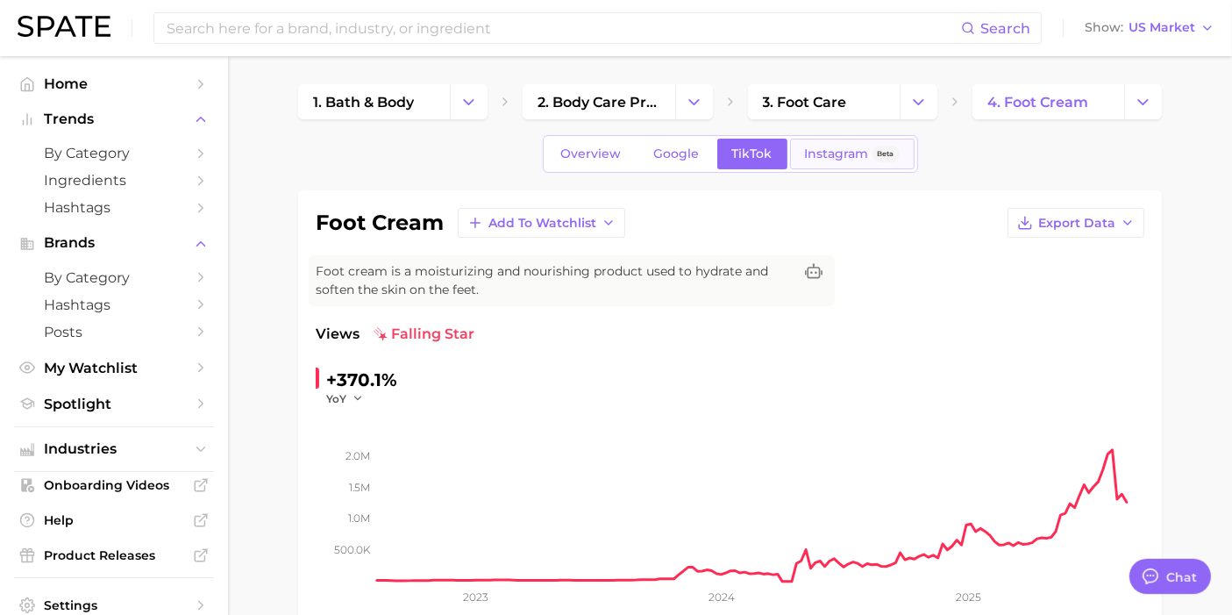
click at [843, 149] on span "Instagram" at bounding box center [837, 153] width 64 height 15
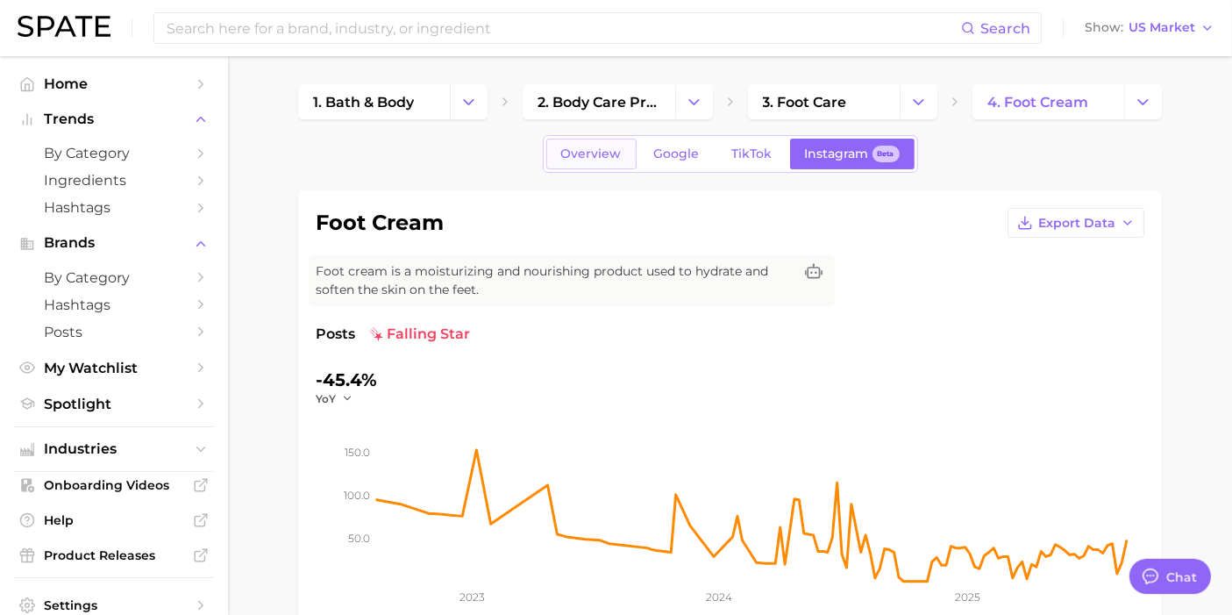
click at [587, 140] on link "Overview" at bounding box center [591, 154] width 90 height 31
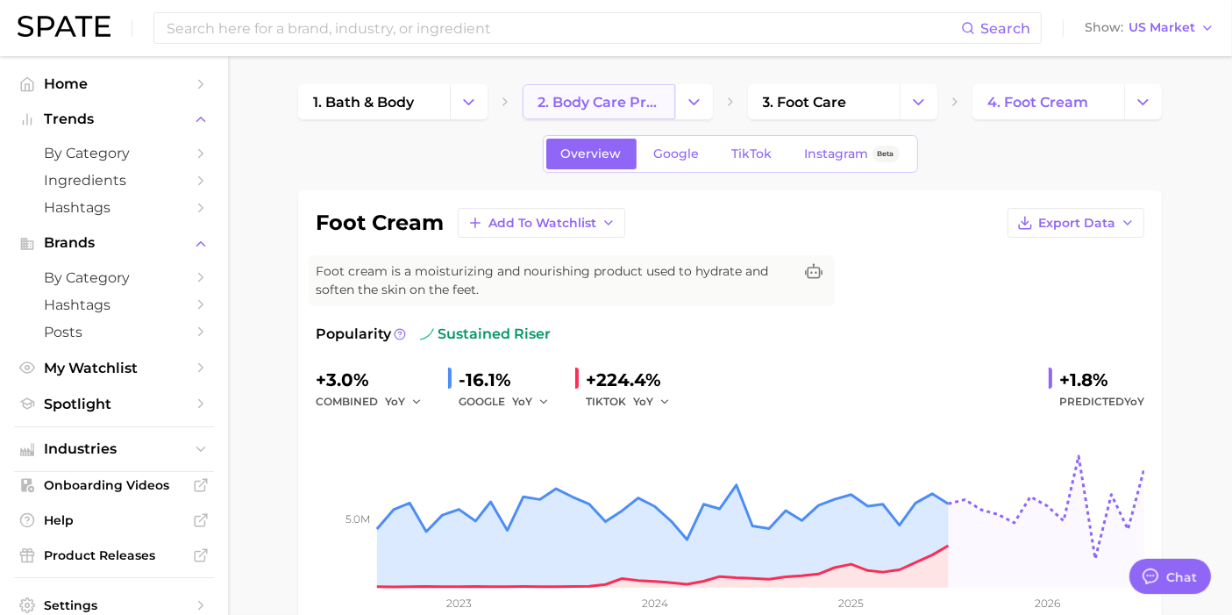
click at [629, 92] on link "2. body care products" at bounding box center [599, 101] width 152 height 35
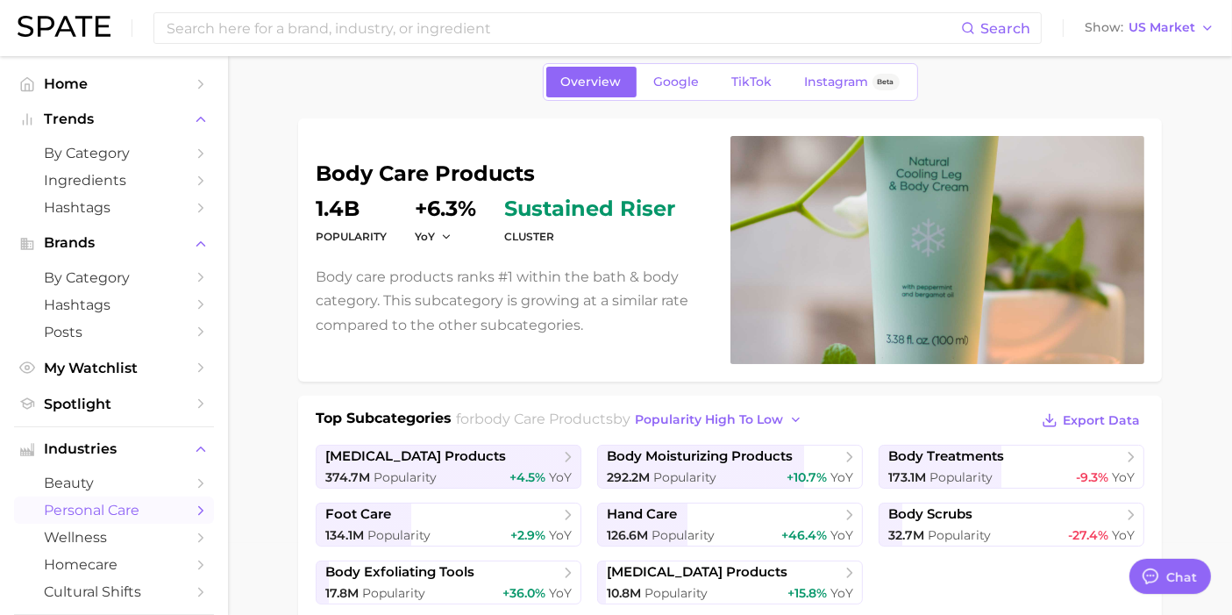
scroll to position [195, 0]
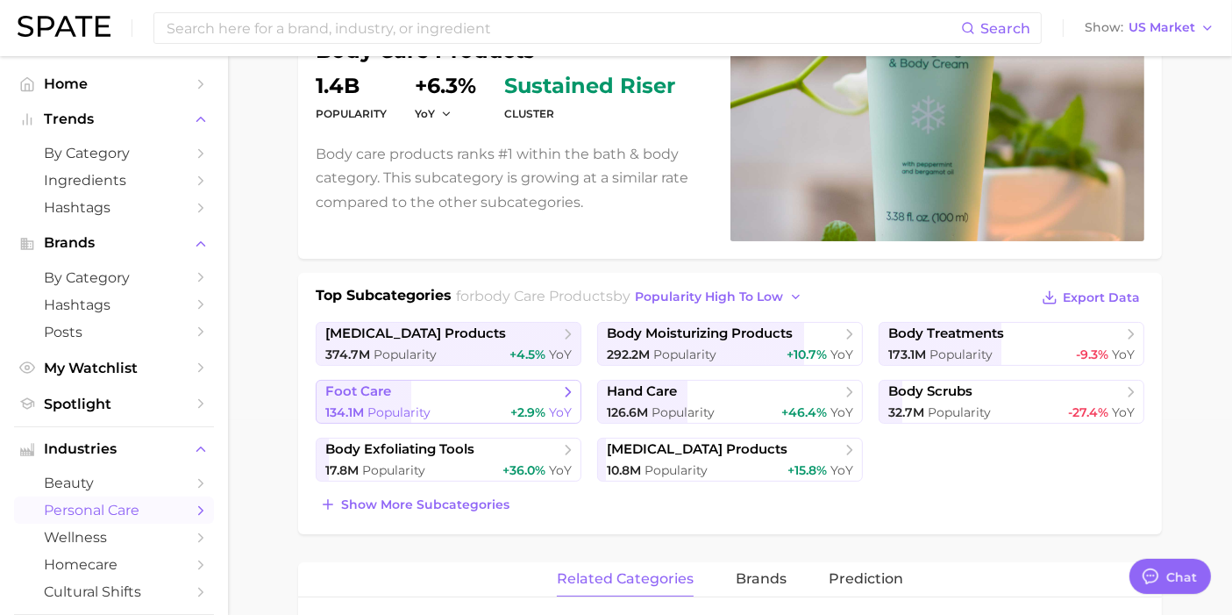
click at [437, 400] on link "foot care 134.1m Popularity +2.9% YoY" at bounding box center [449, 402] width 266 height 44
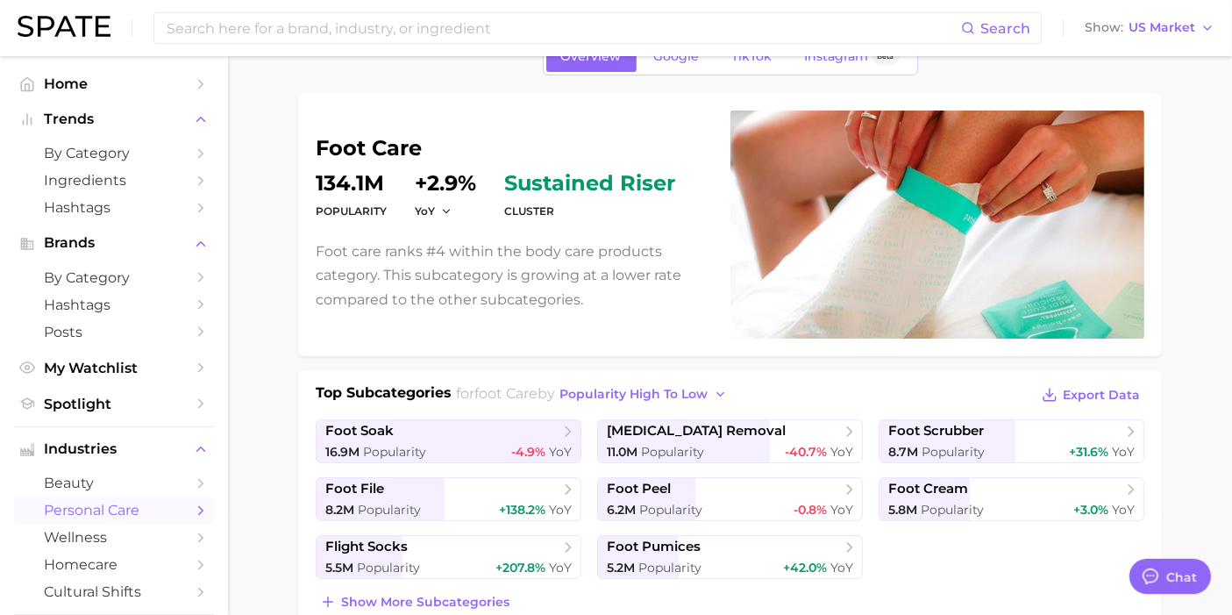
click at [433, 201] on dt "YoY" at bounding box center [445, 211] width 61 height 21
click at [434, 211] on button "YoY" at bounding box center [434, 210] width 38 height 15
click at [434, 207] on button "YoY" at bounding box center [434, 210] width 38 height 15
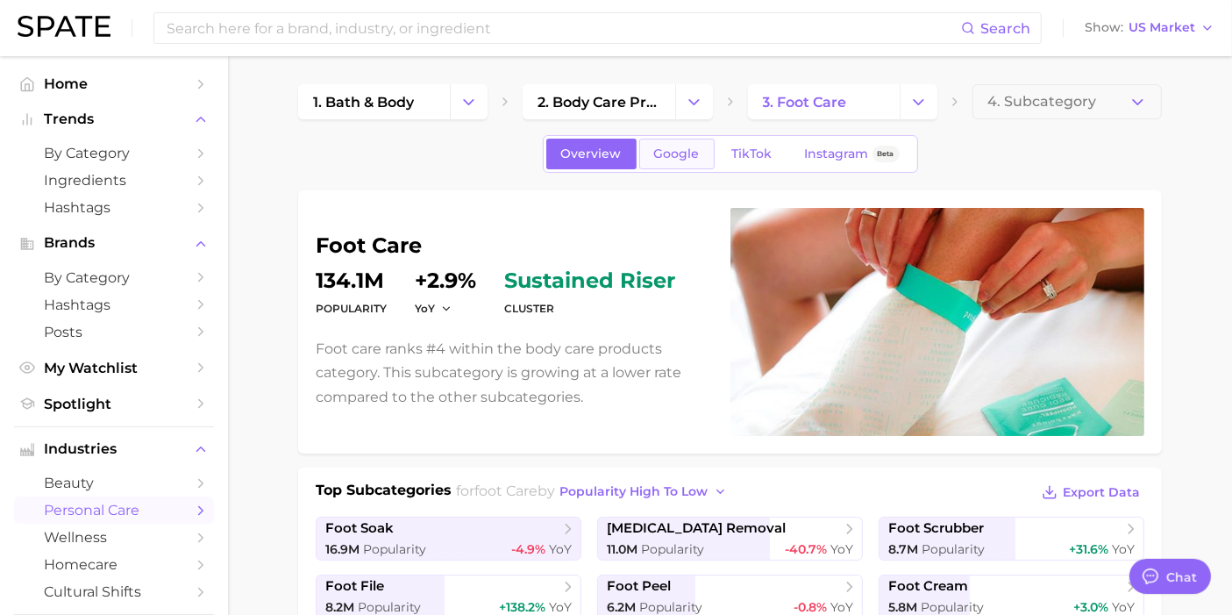
click at [673, 139] on link "Google" at bounding box center [676, 154] width 75 height 31
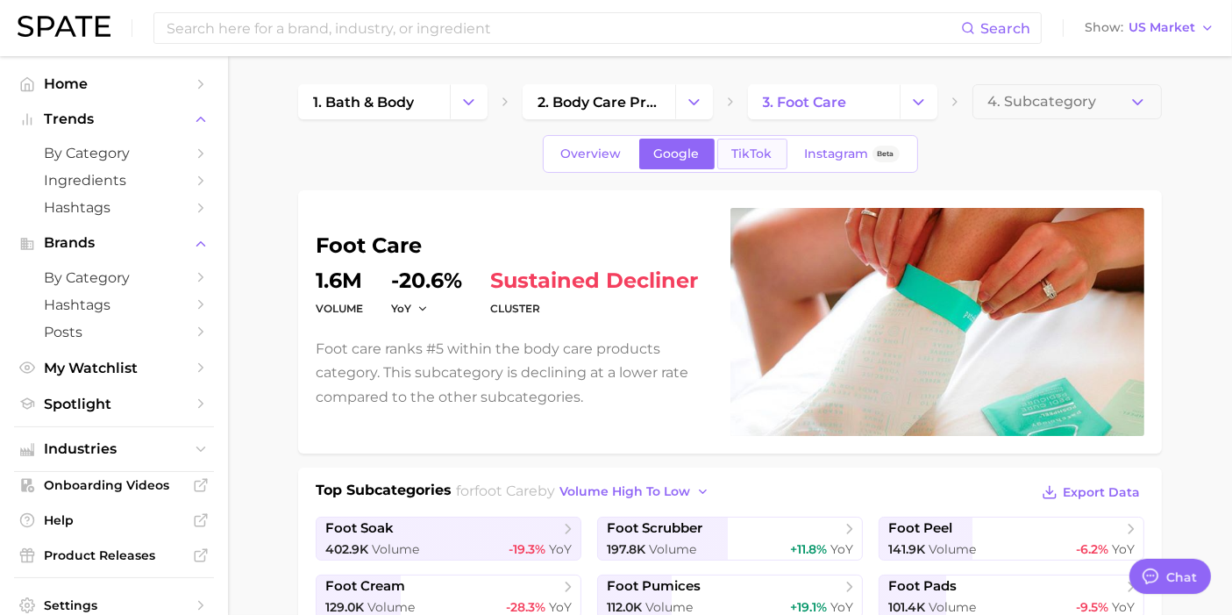
click at [738, 145] on link "TikTok" at bounding box center [752, 154] width 70 height 31
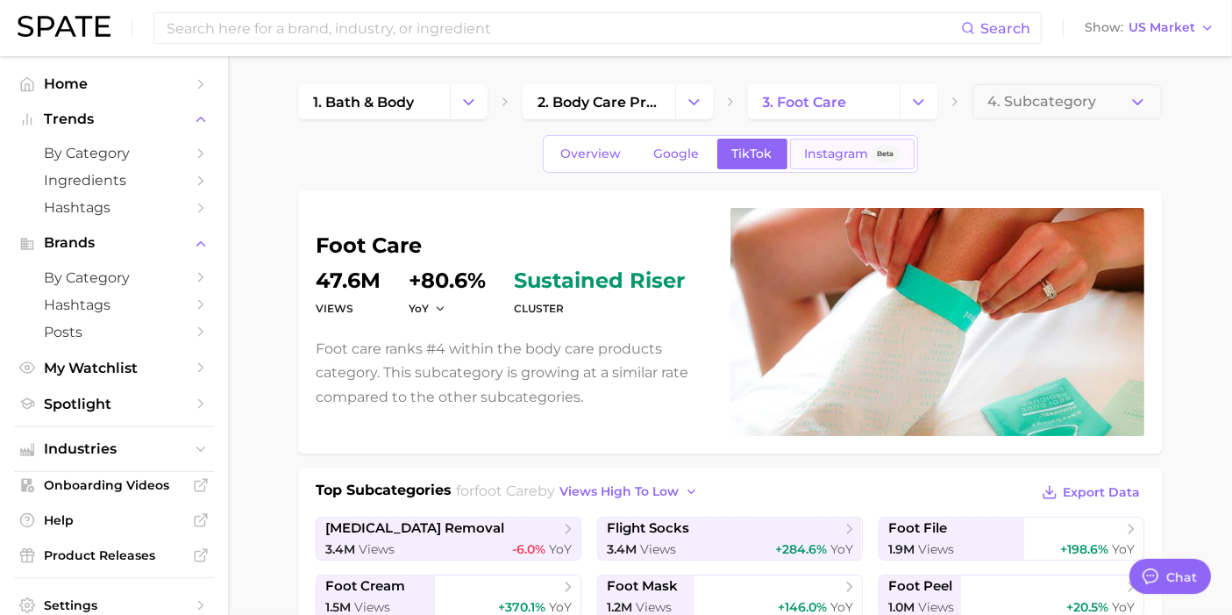
click at [815, 146] on span "Instagram" at bounding box center [837, 153] width 64 height 15
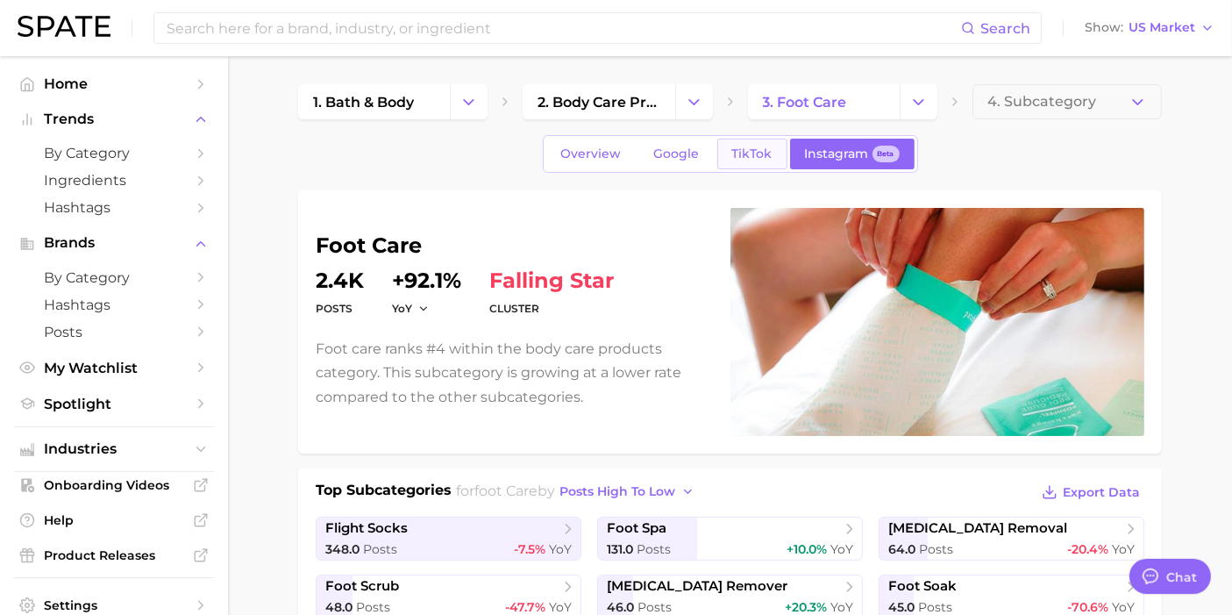
click at [729, 154] on link "TikTok" at bounding box center [752, 154] width 70 height 31
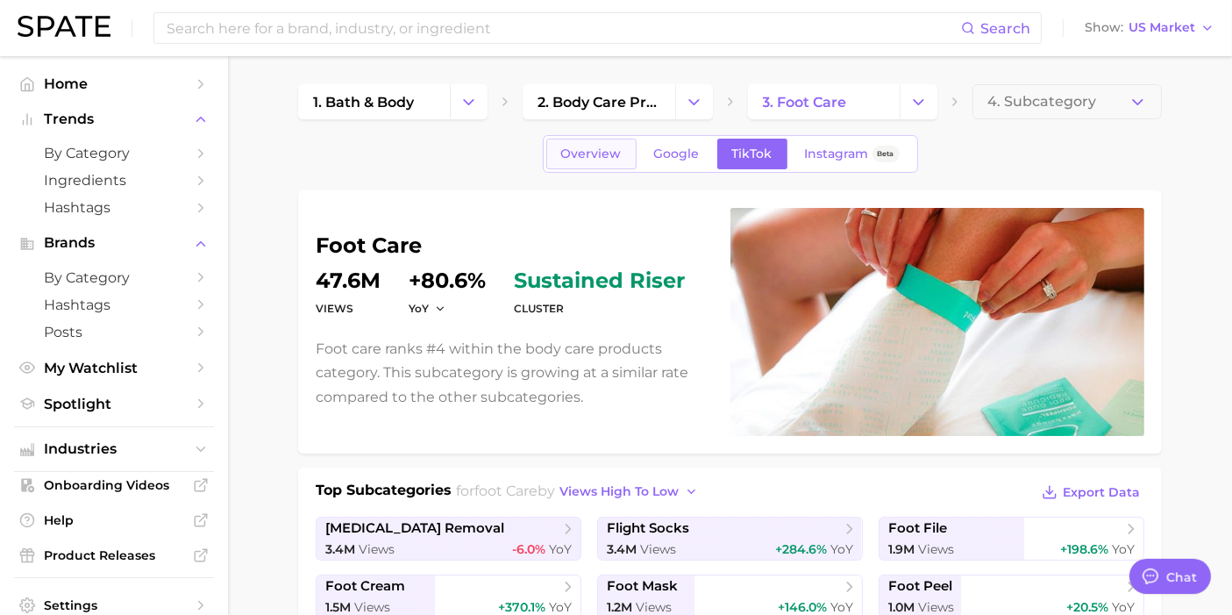
click at [617, 152] on span "Overview" at bounding box center [591, 153] width 60 height 15
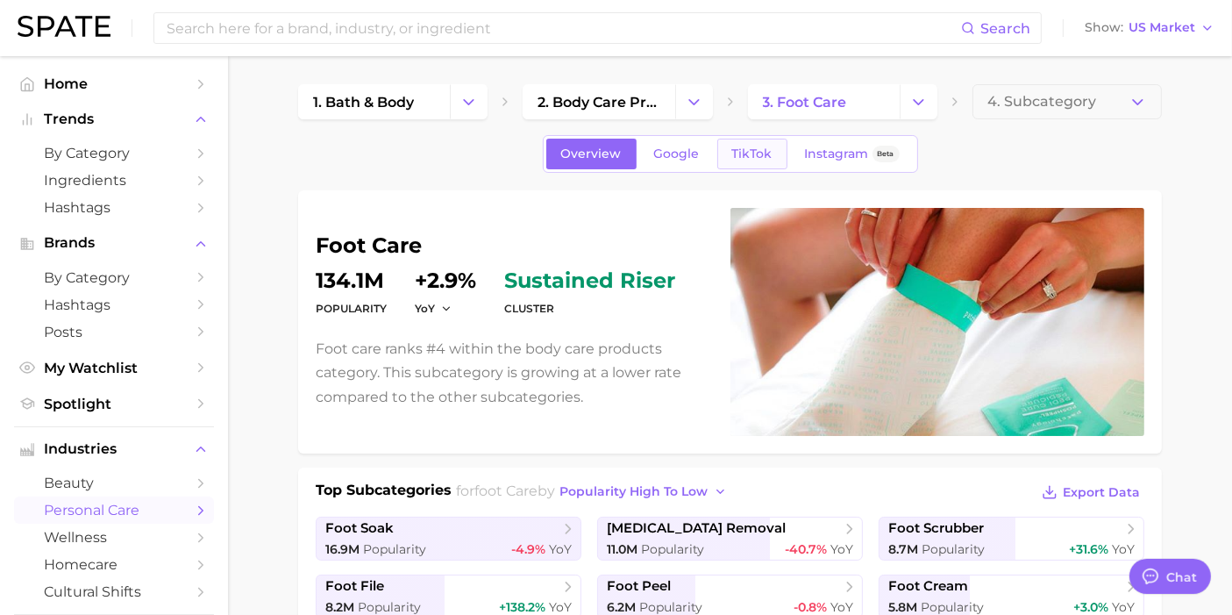
click at [717, 160] on link "TikTok" at bounding box center [752, 154] width 70 height 31
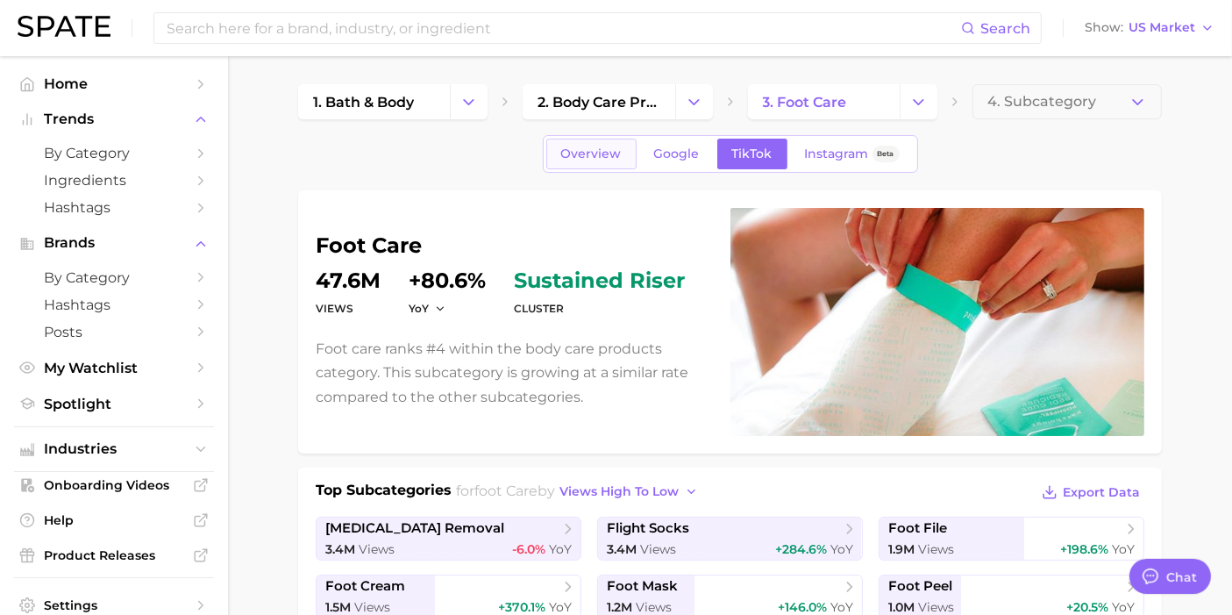
click at [601, 167] on link "Overview" at bounding box center [591, 154] width 90 height 31
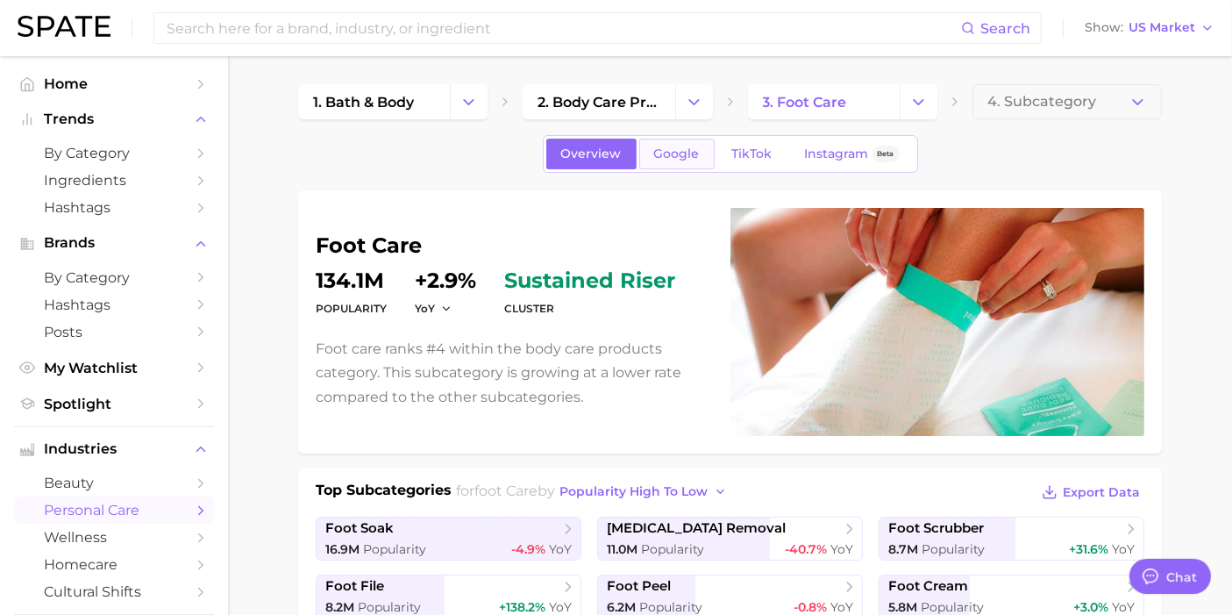
click at [665, 153] on span "Google" at bounding box center [677, 153] width 46 height 15
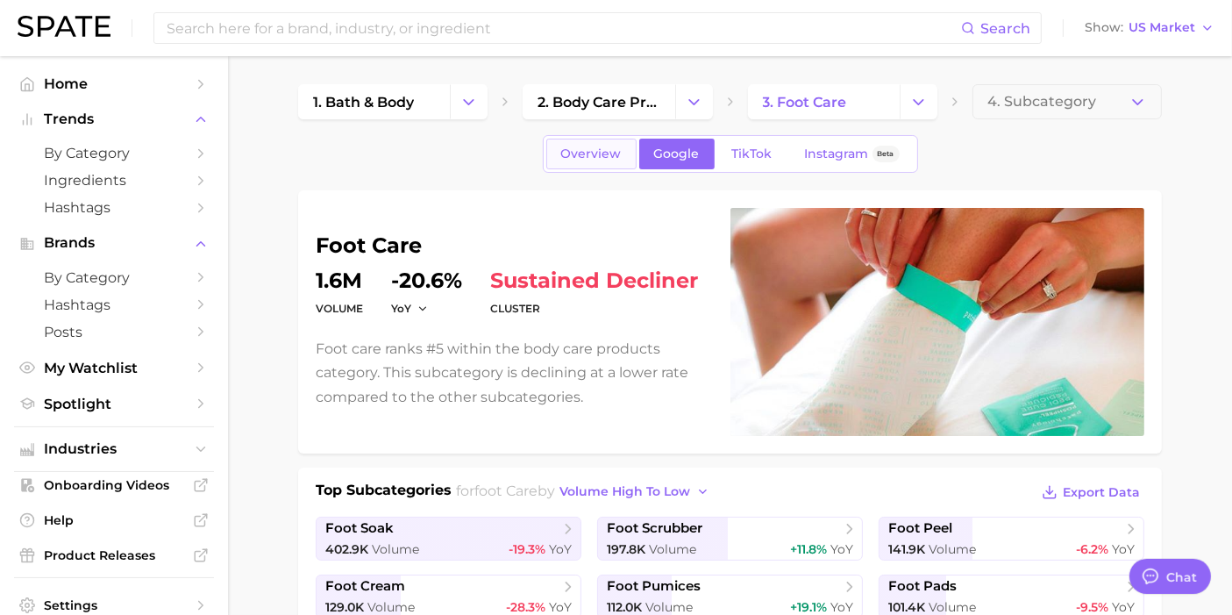
click at [570, 162] on link "Overview" at bounding box center [591, 154] width 90 height 31
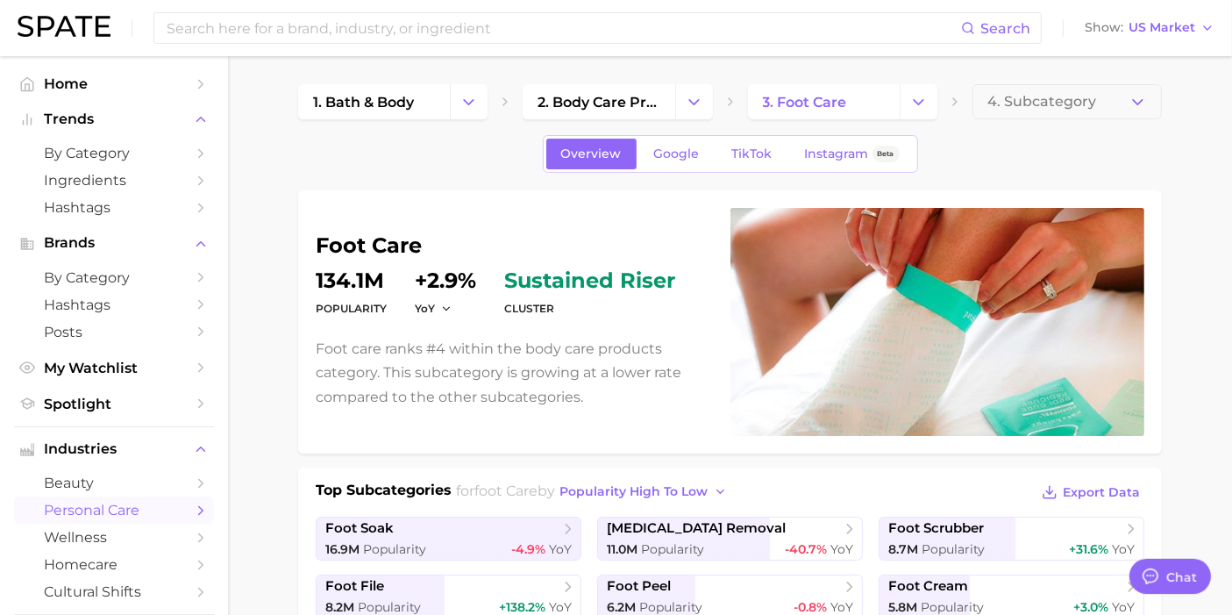
click at [793, 96] on span "3. foot care" at bounding box center [805, 102] width 84 height 17
click at [1121, 96] on icon "button" at bounding box center [1137, 102] width 18 height 18
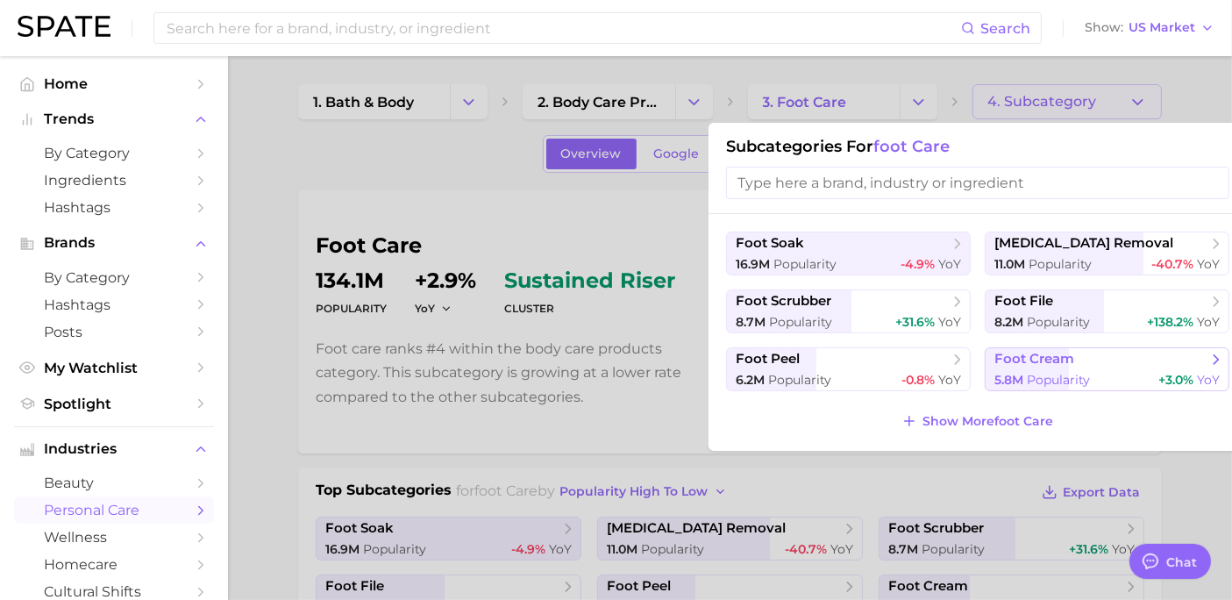
click at [1085, 372] on span "Popularity" at bounding box center [1058, 380] width 63 height 16
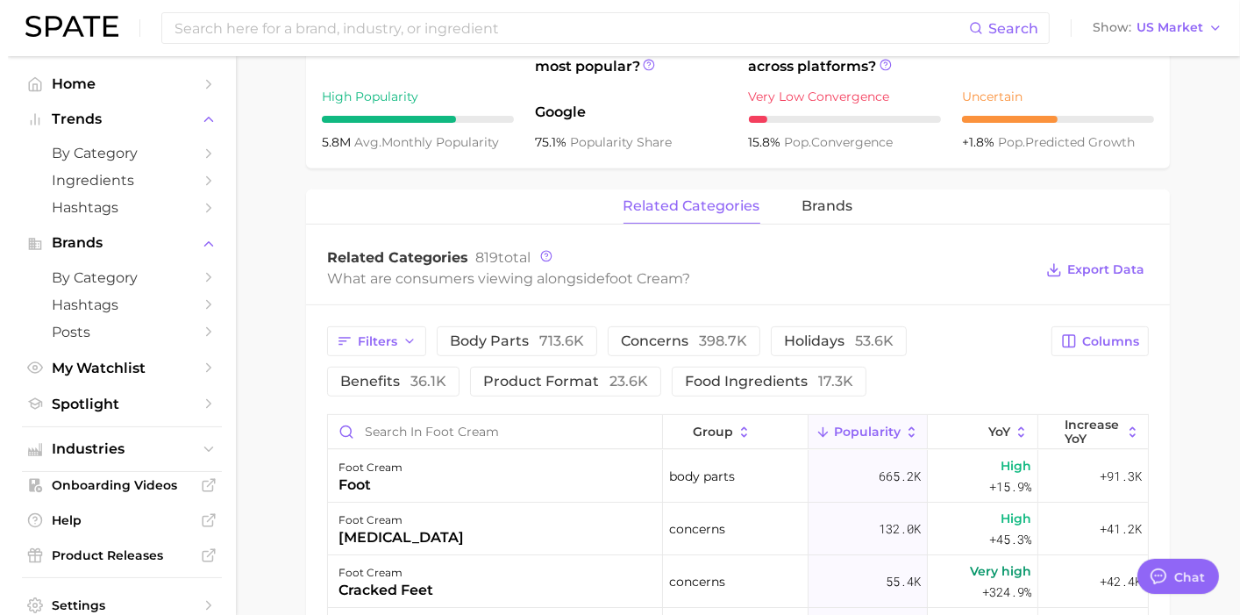
scroll to position [779, 0]
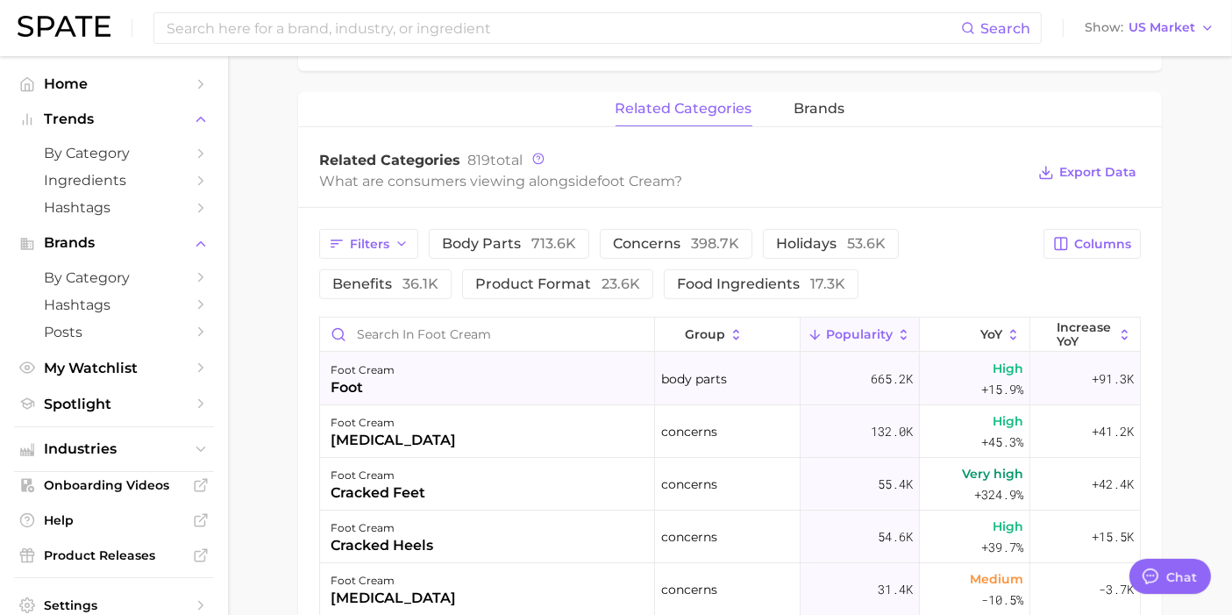
click at [381, 382] on div "foot" at bounding box center [363, 387] width 64 height 21
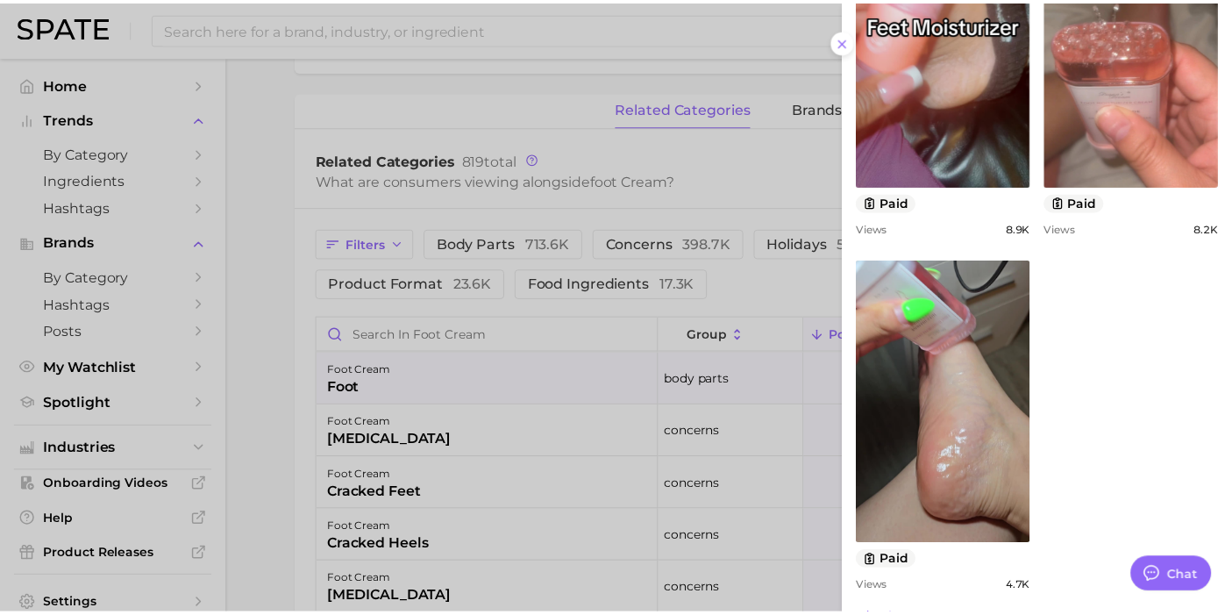
scroll to position [1266, 0]
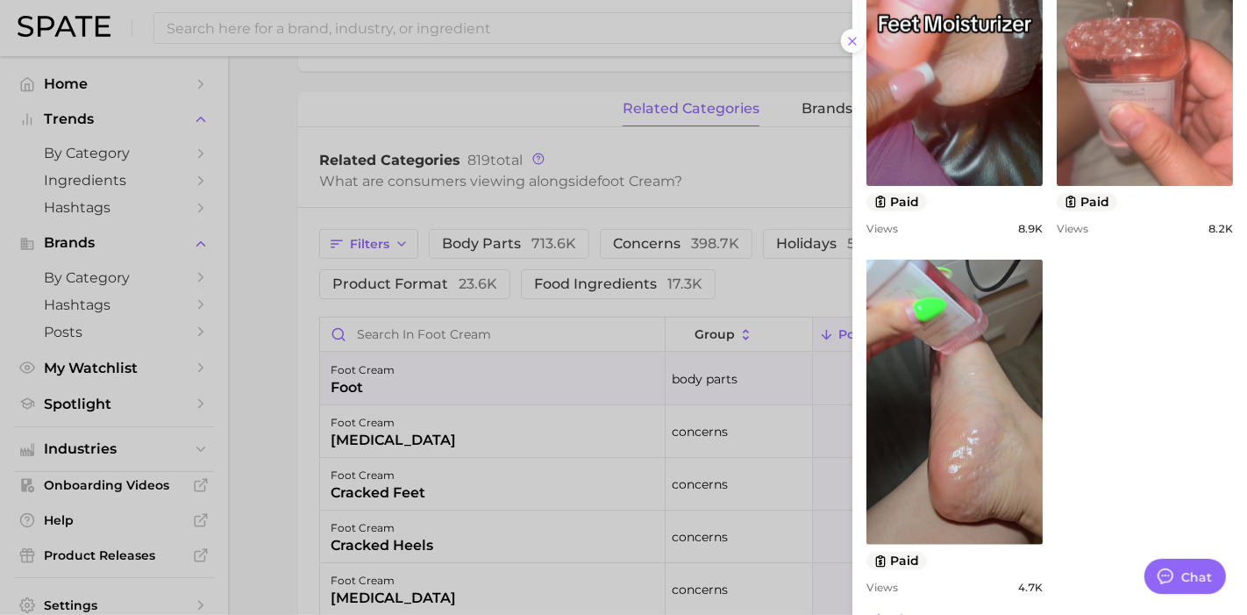
click at [225, 416] on div at bounding box center [623, 307] width 1247 height 615
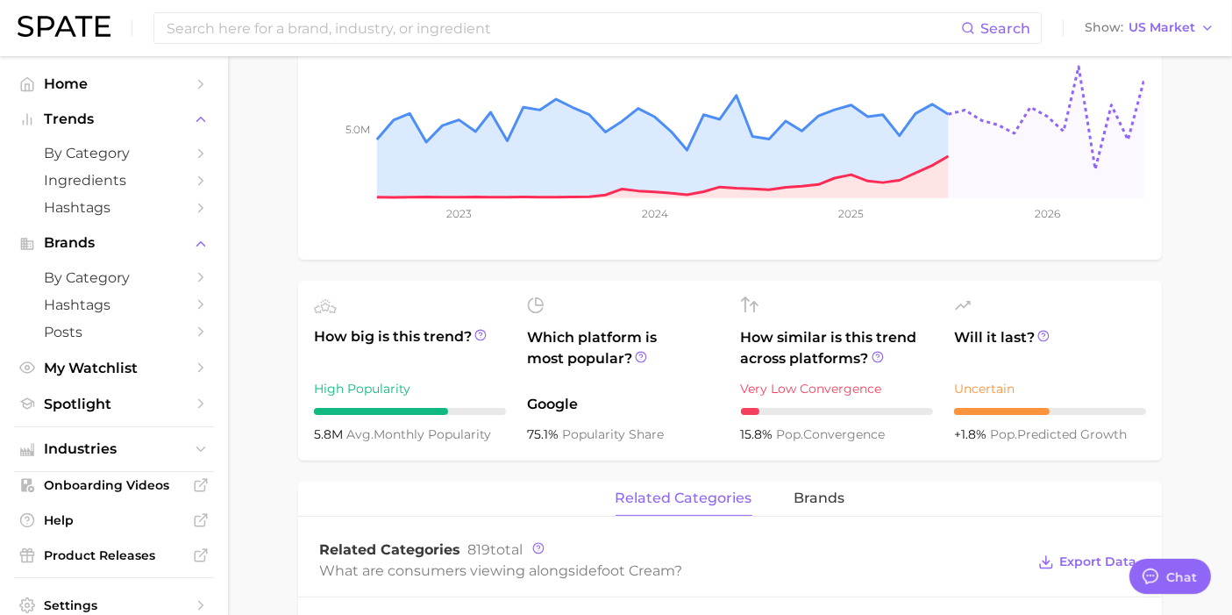
scroll to position [0, 0]
